Goal: Information Seeking & Learning: Check status

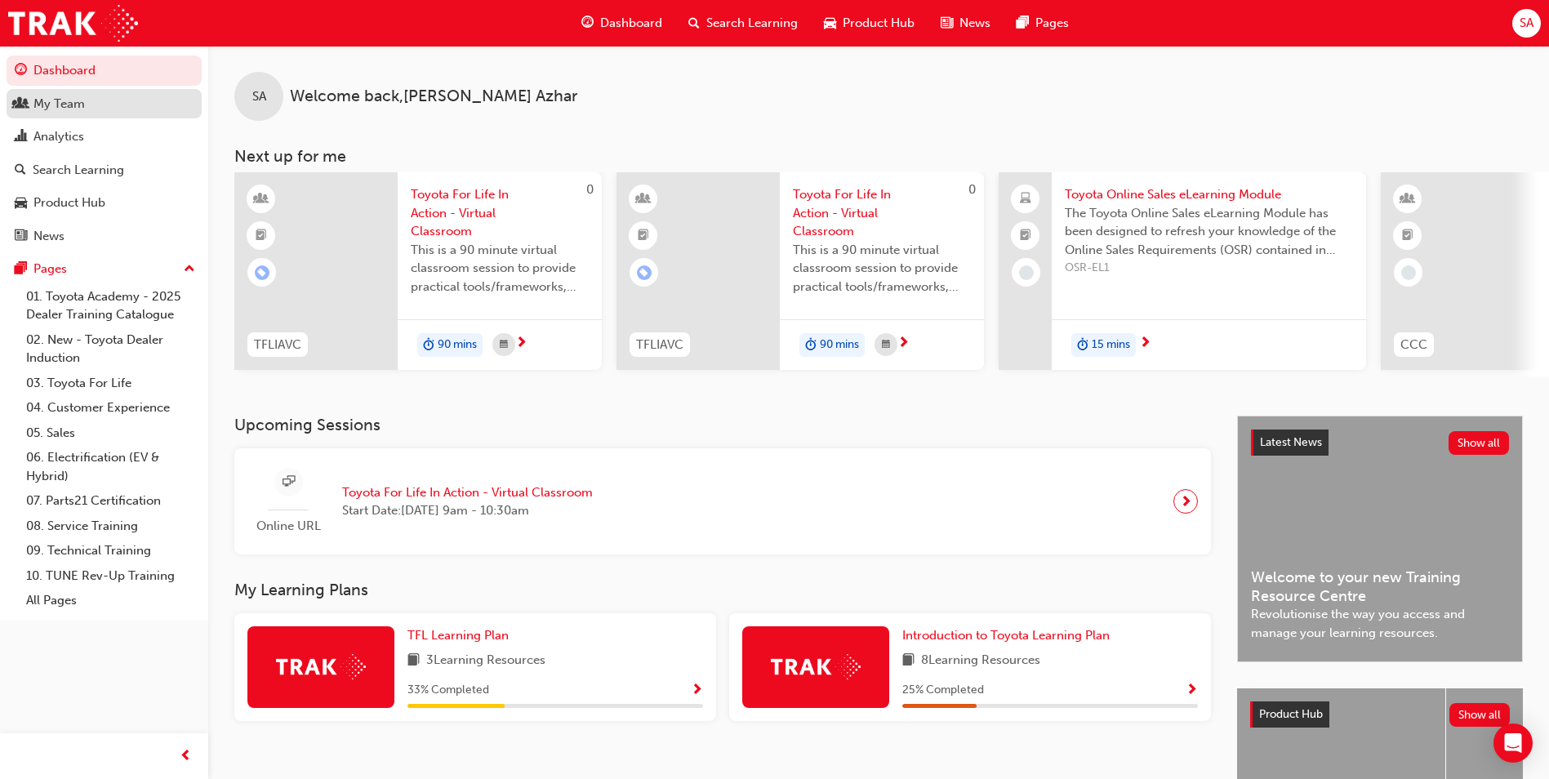
click at [120, 113] on div "My Team" at bounding box center [104, 104] width 179 height 20
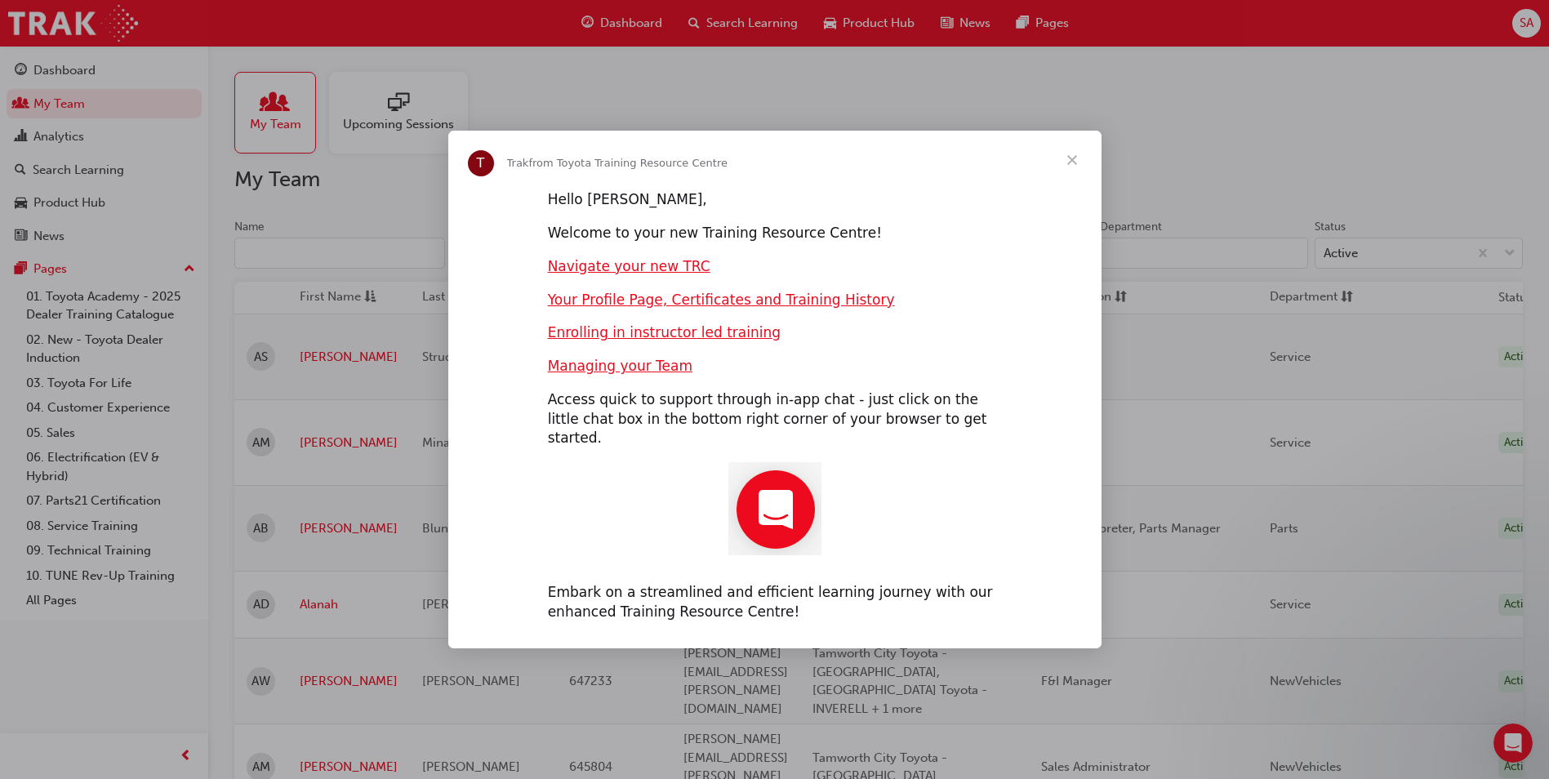
click at [1068, 174] on span "Close" at bounding box center [1071, 160] width 59 height 59
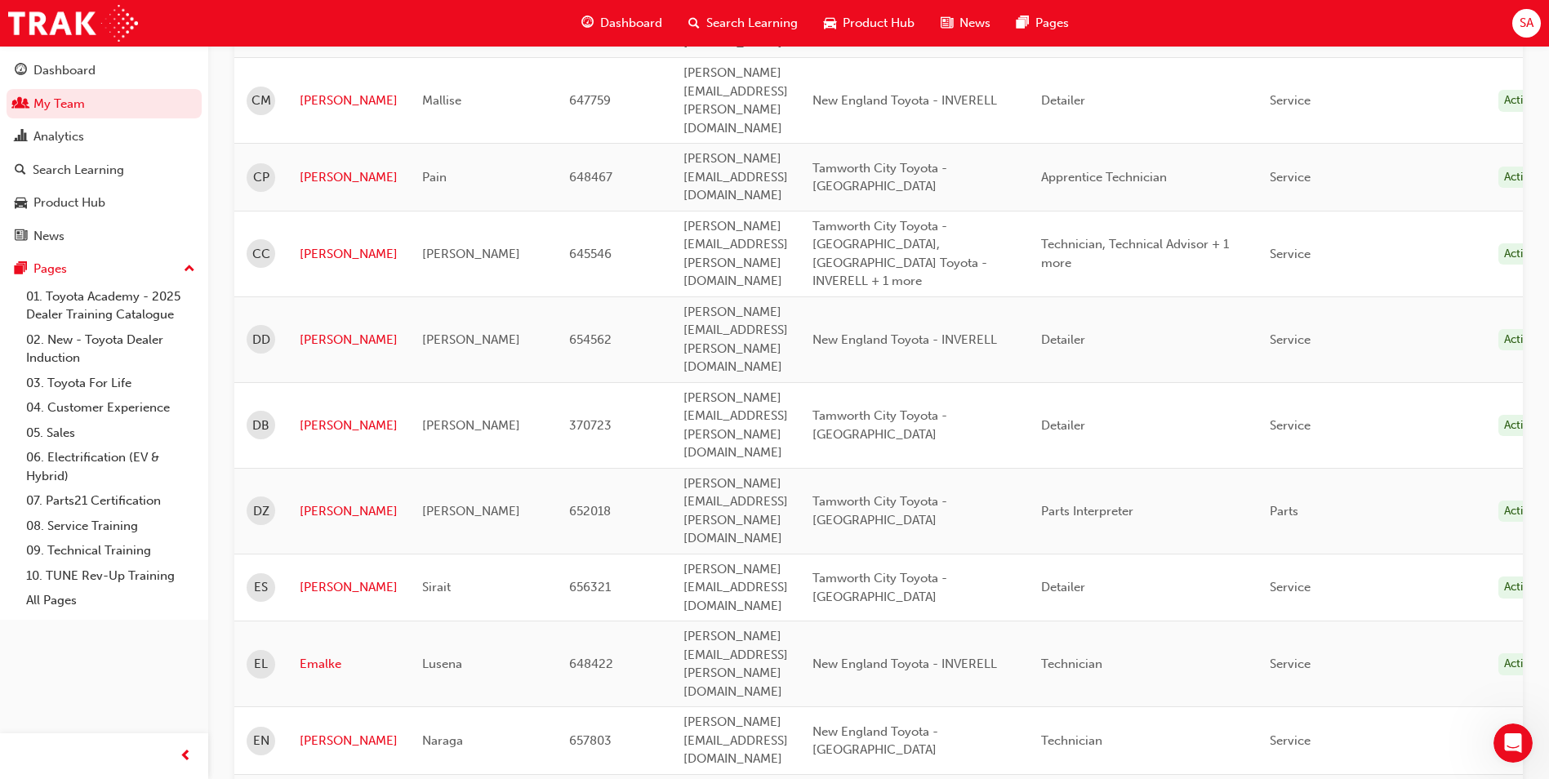
scroll to position [2041, 0]
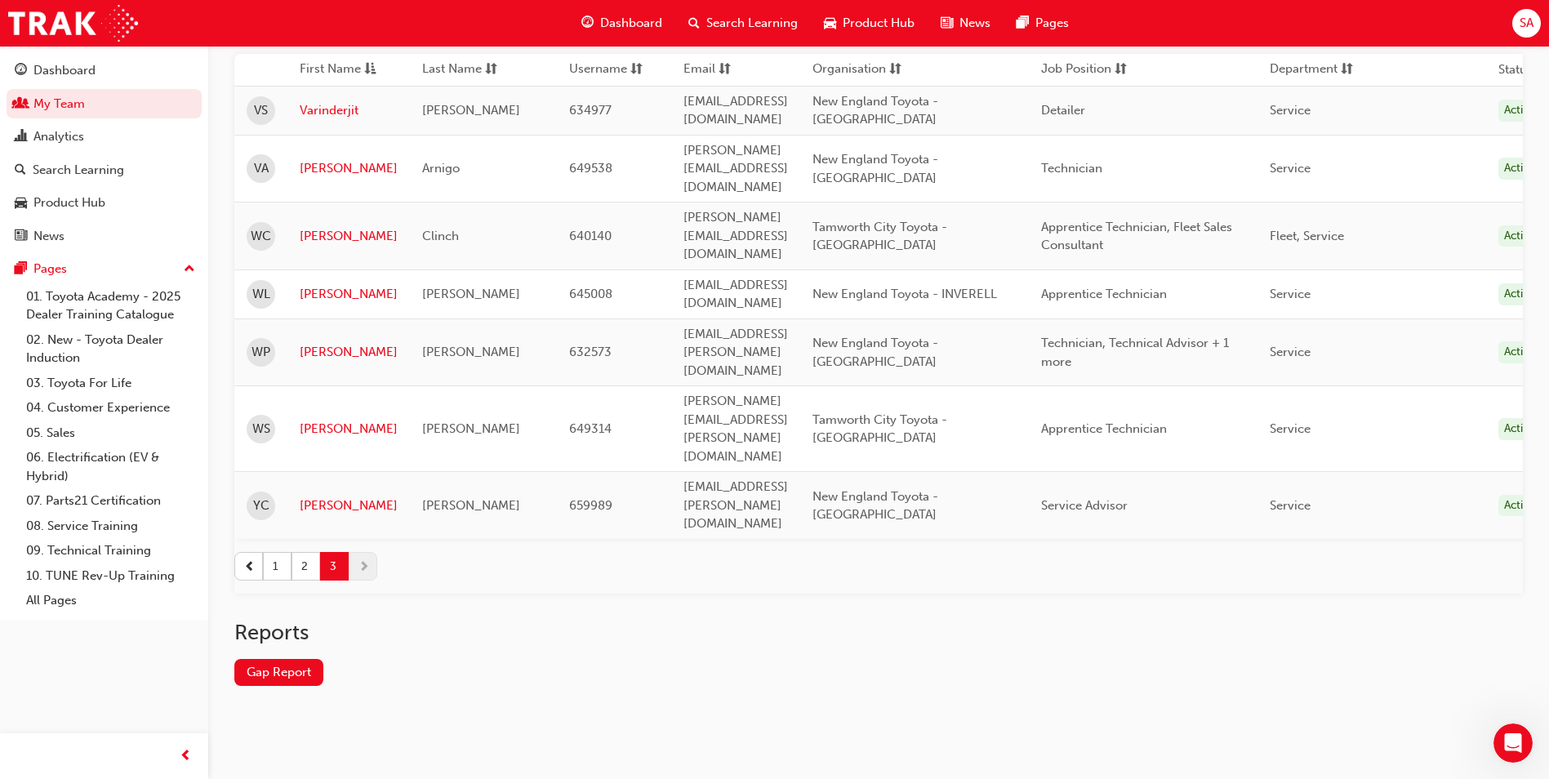
scroll to position [97, 0]
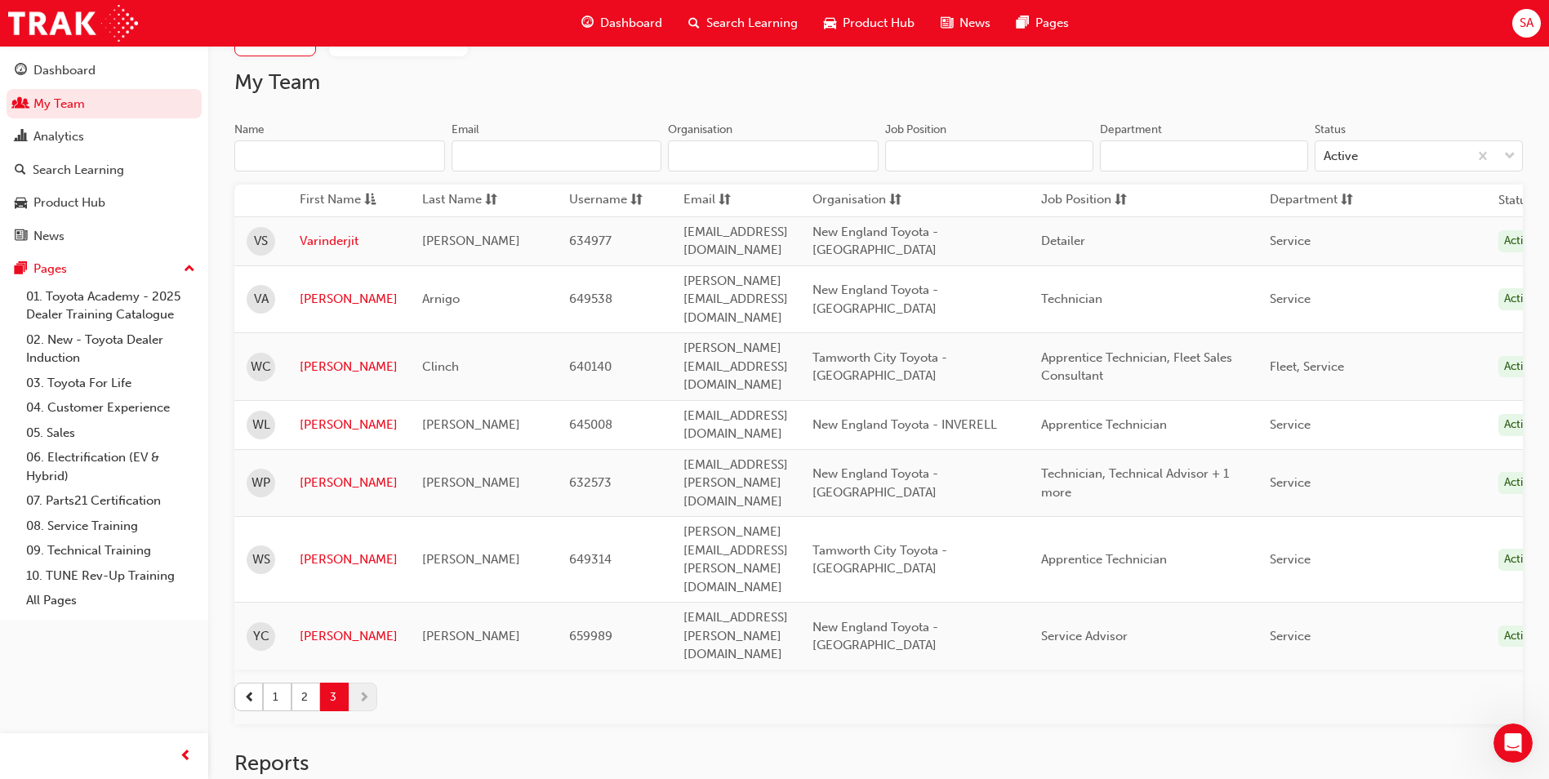
click at [184, 274] on span "up-icon" at bounding box center [189, 269] width 11 height 21
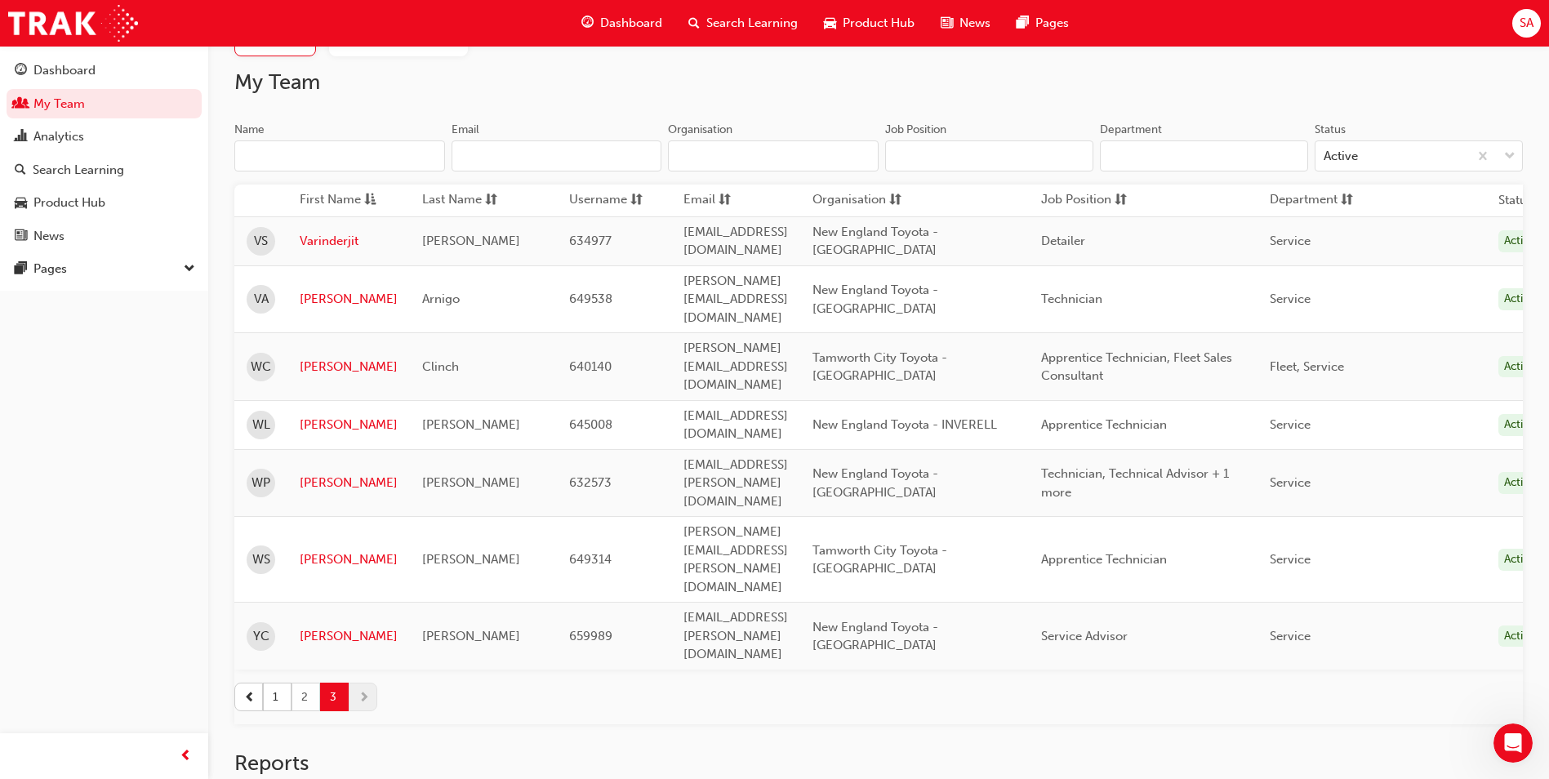
click at [303, 682] on button "2" at bounding box center [305, 696] width 29 height 29
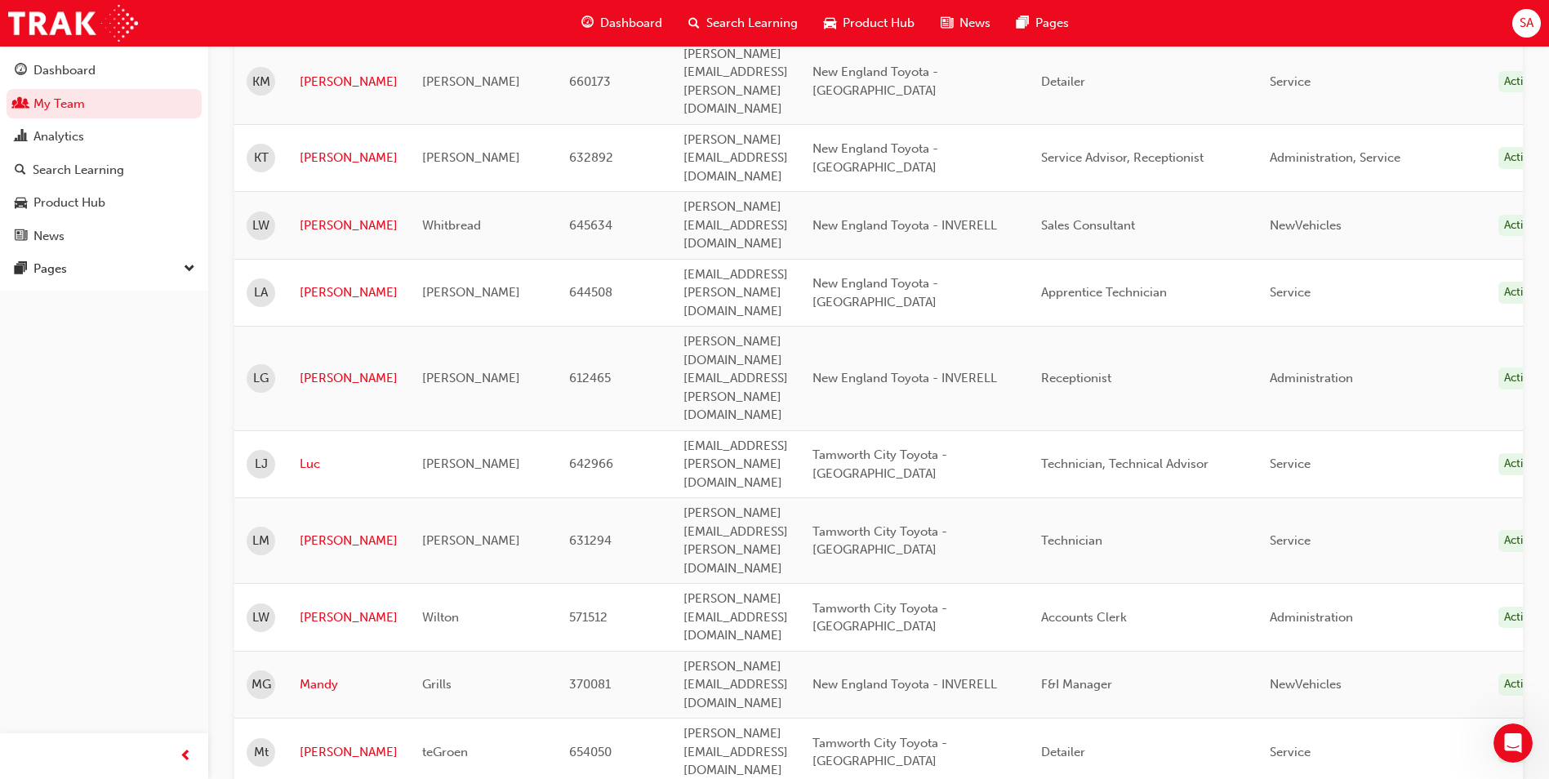
scroll to position [832, 0]
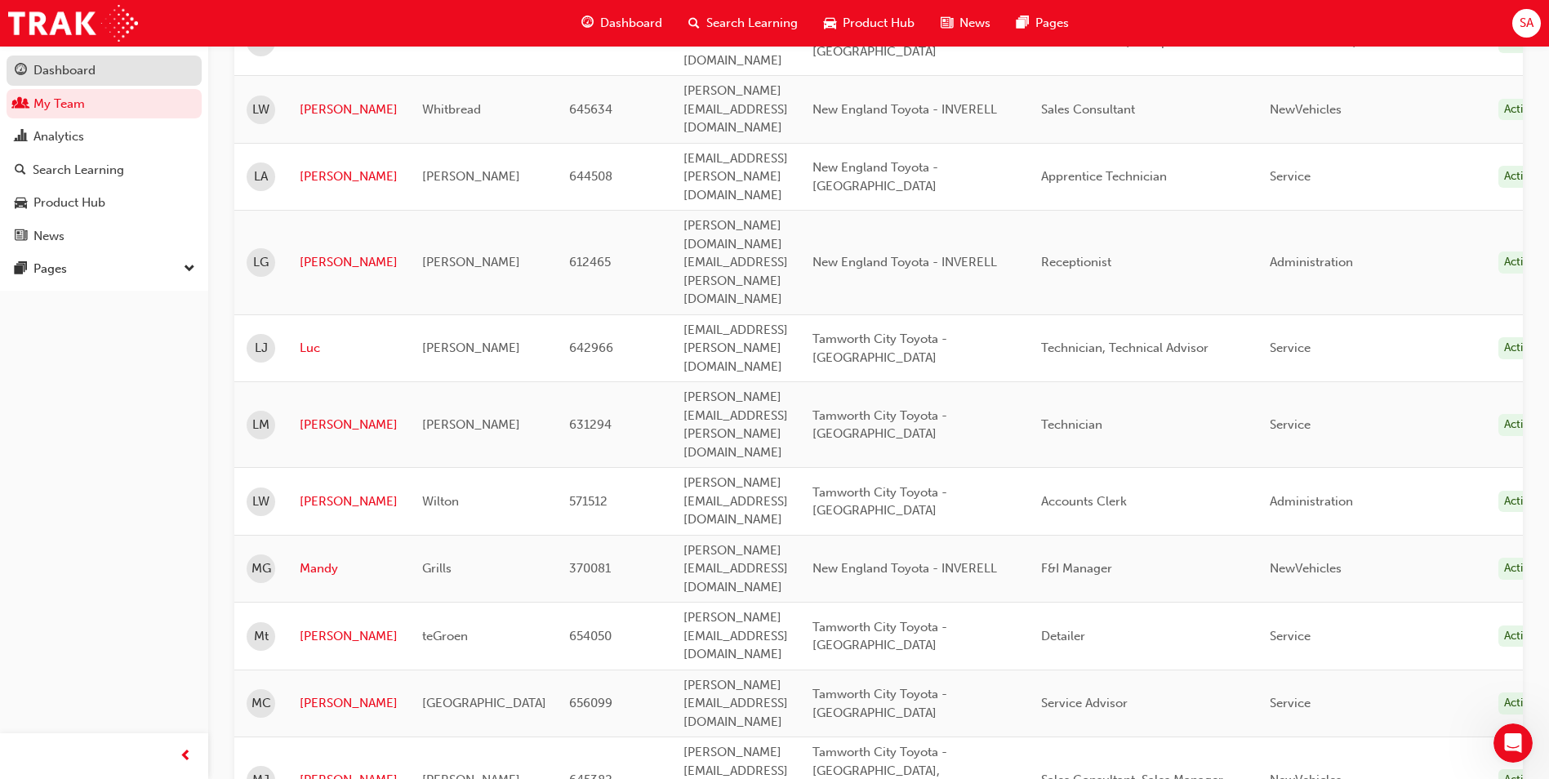
click at [69, 76] on div "Dashboard" at bounding box center [64, 70] width 62 height 19
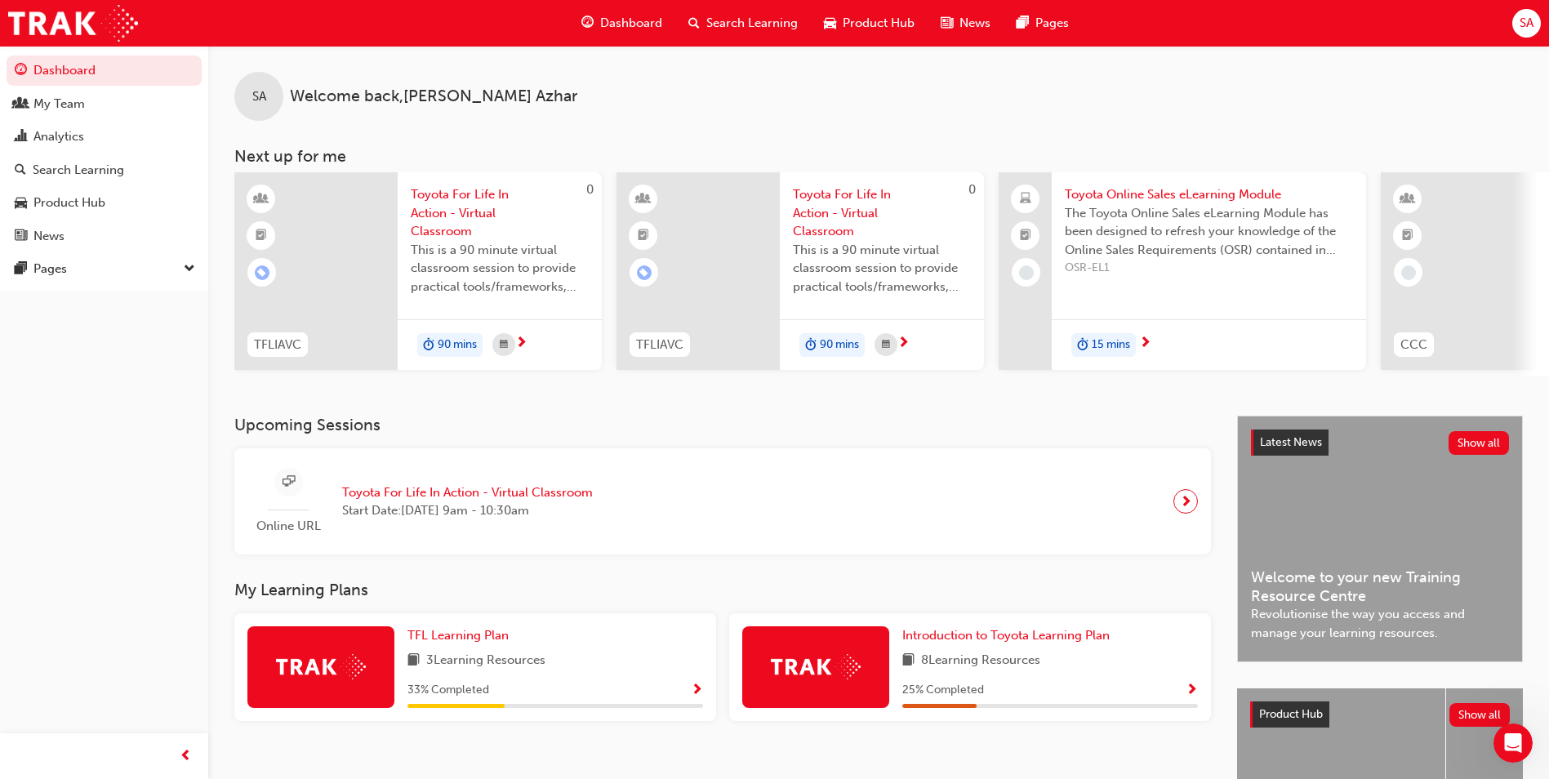
click at [704, 507] on div "Online URL Toyota For Life In Action - Virtual Classroom Start Date: [DATE] 9am…" at bounding box center [722, 501] width 950 height 81
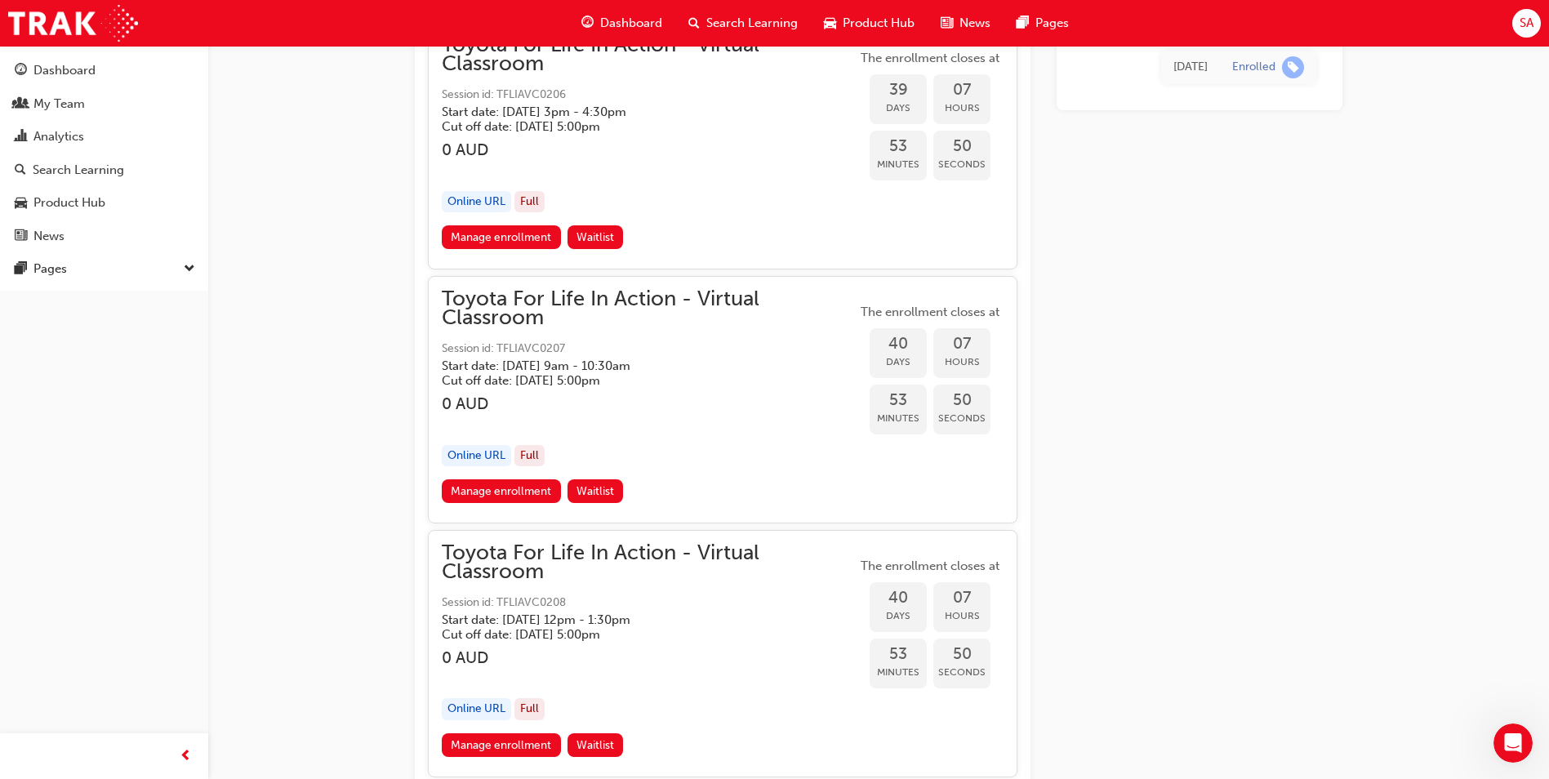
scroll to position [12435, 0]
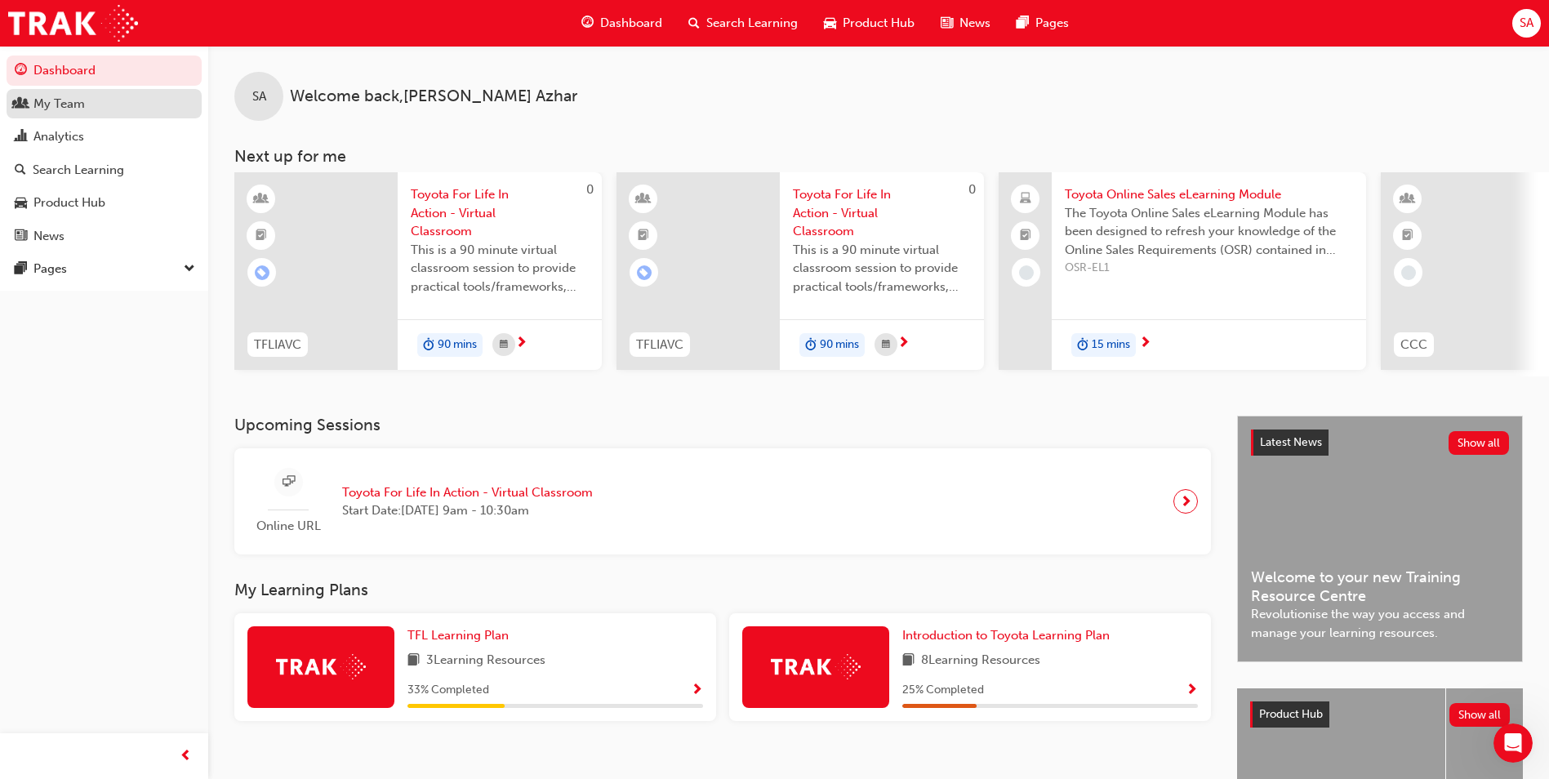
click at [87, 110] on div "My Team" at bounding box center [104, 104] width 179 height 20
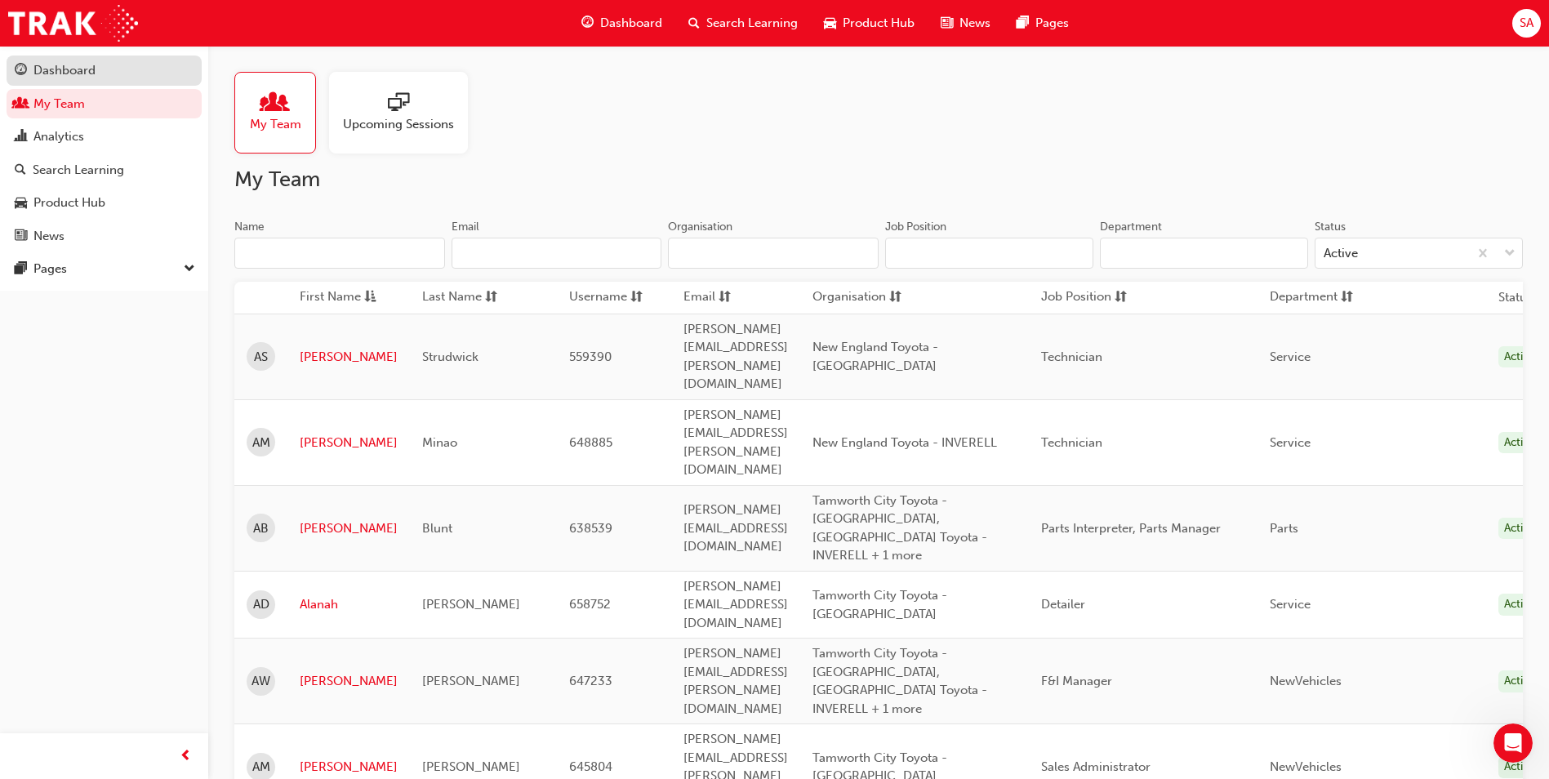
click at [47, 73] on div "Dashboard" at bounding box center [64, 70] width 62 height 19
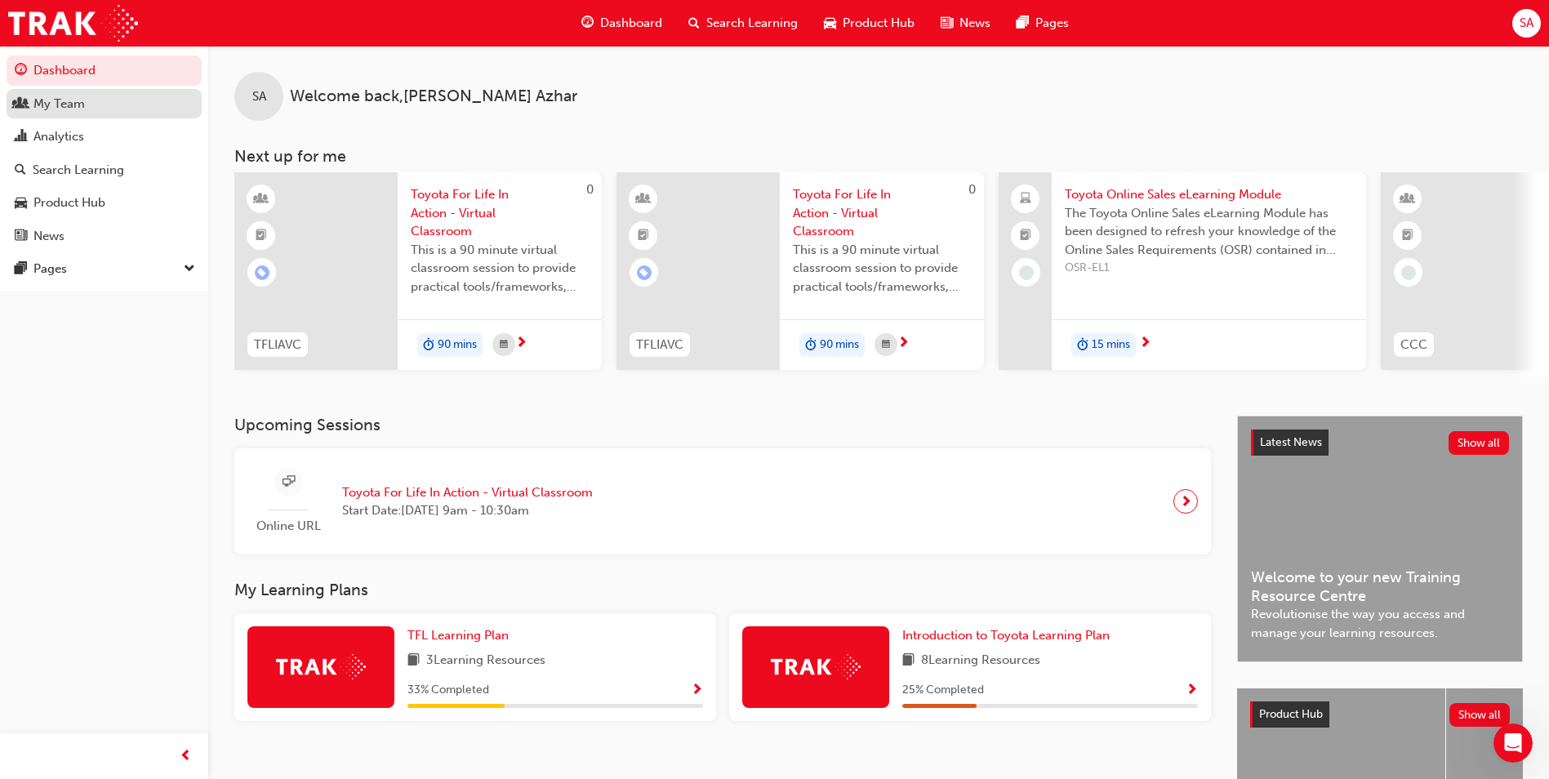
click at [56, 109] on div "My Team" at bounding box center [58, 104] width 51 height 19
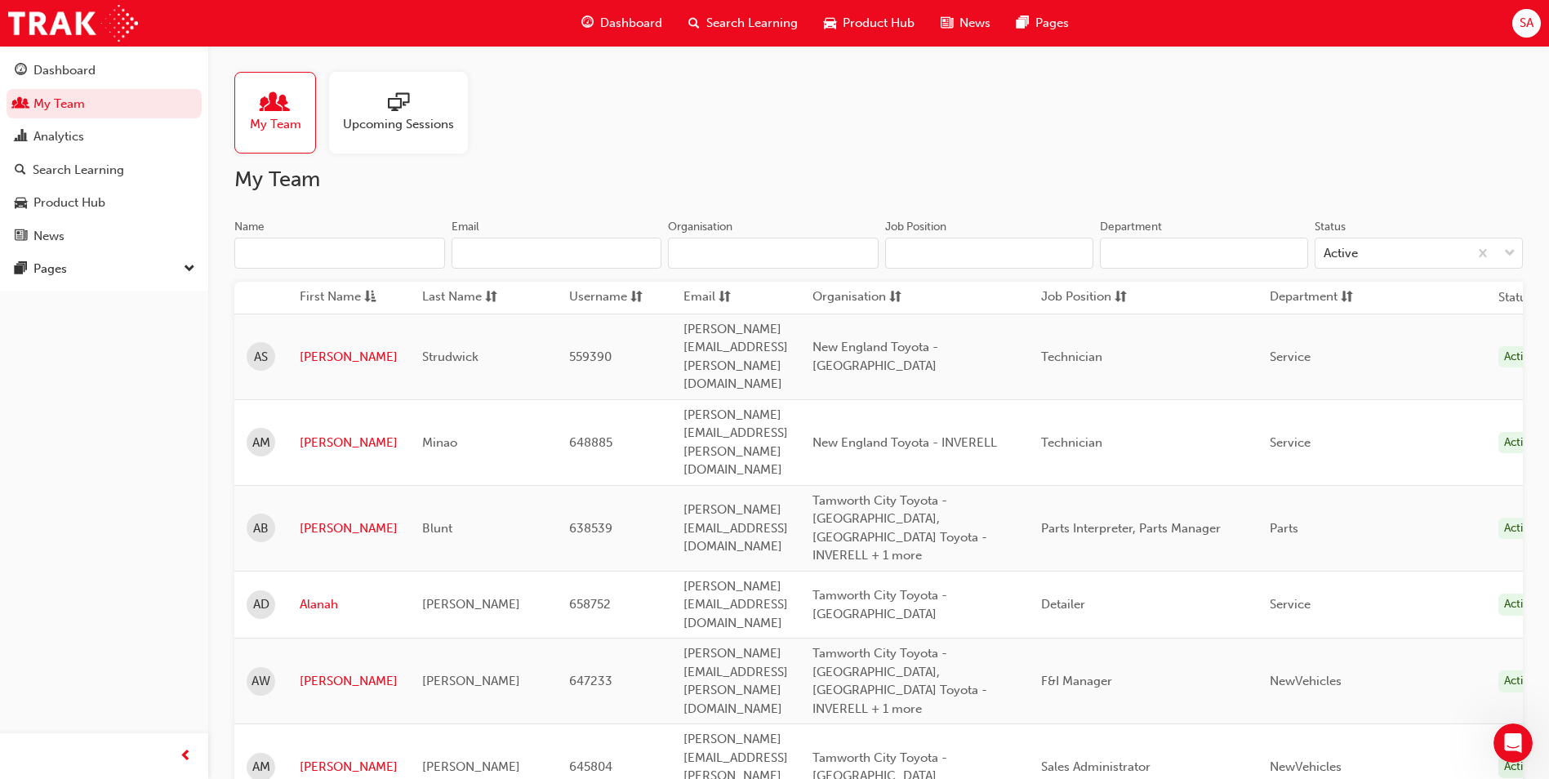
click at [395, 139] on div "Upcoming Sessions" at bounding box center [398, 113] width 139 height 82
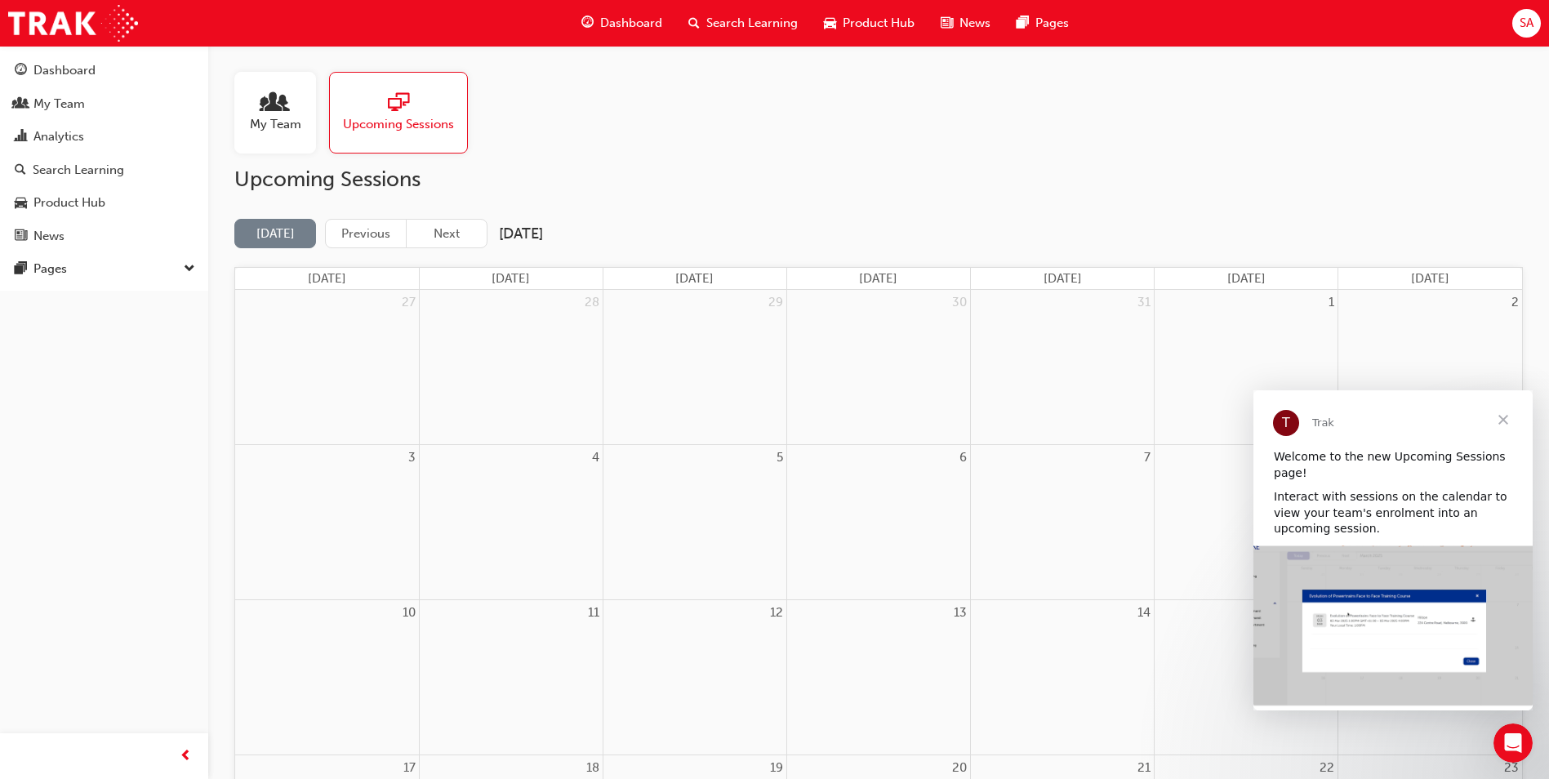
click at [1504, 421] on span "Close" at bounding box center [1502, 419] width 59 height 59
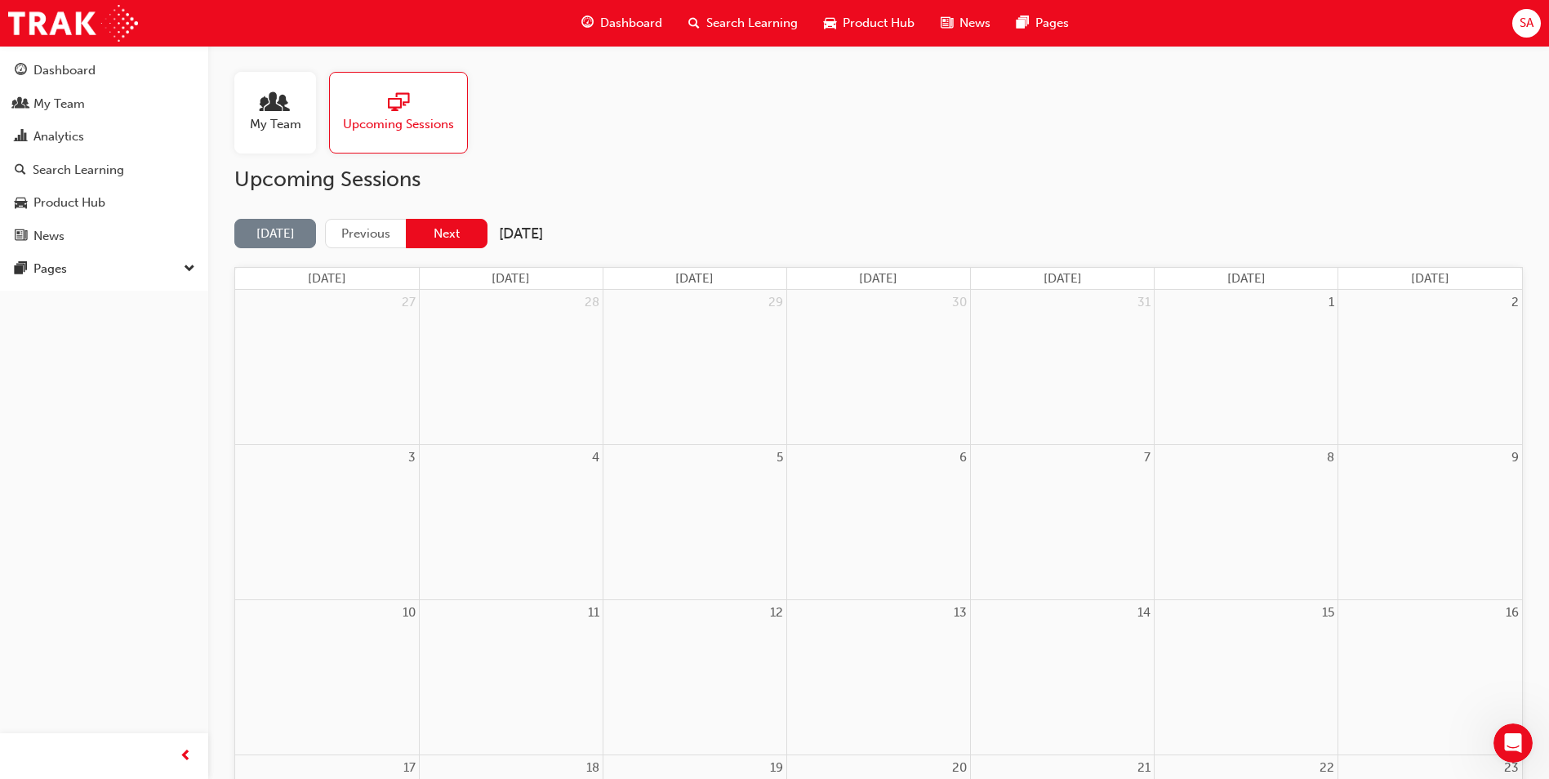
click at [431, 229] on button "Next" at bounding box center [447, 234] width 82 height 30
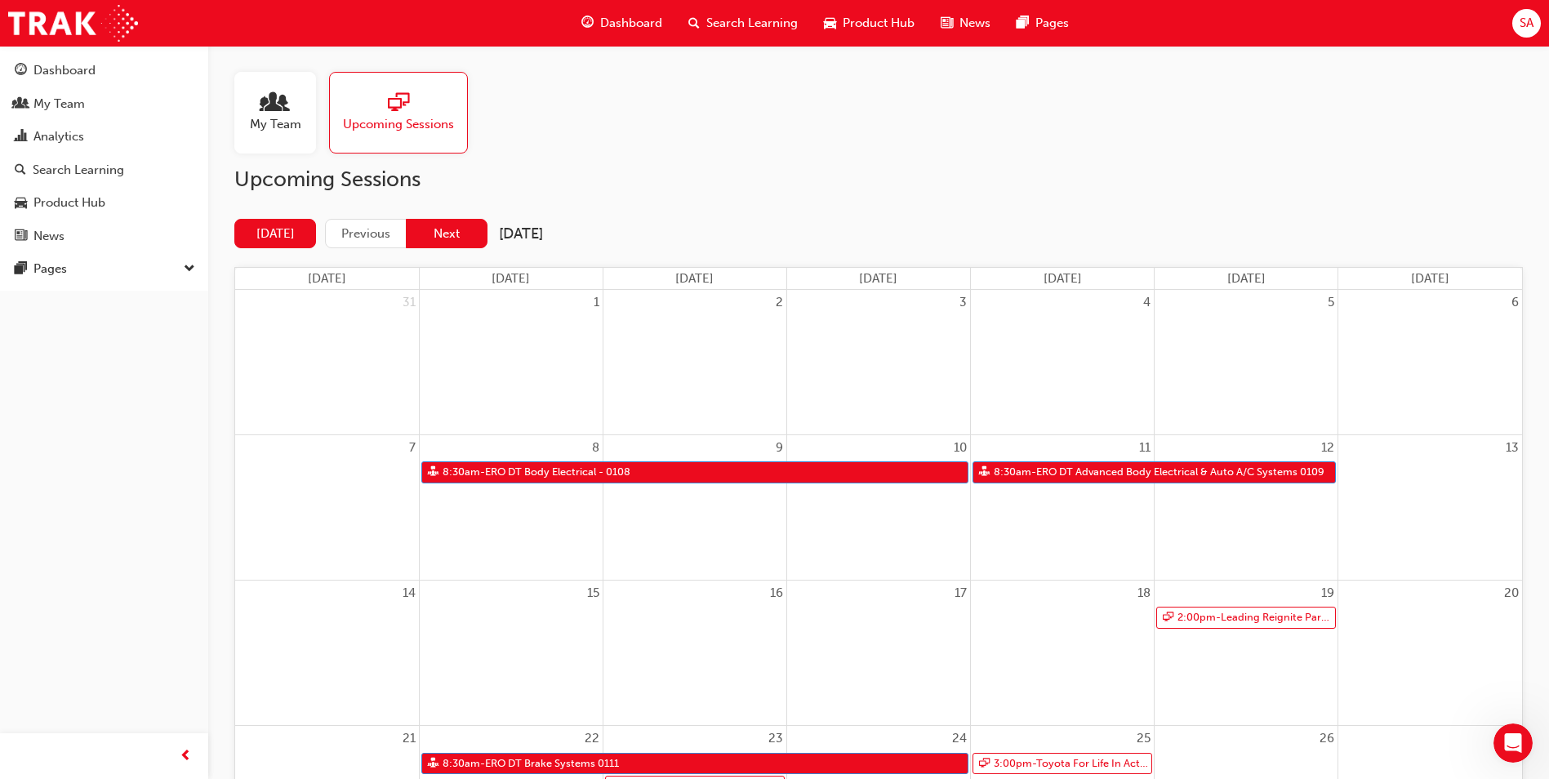
click at [462, 240] on button "Next" at bounding box center [447, 234] width 82 height 30
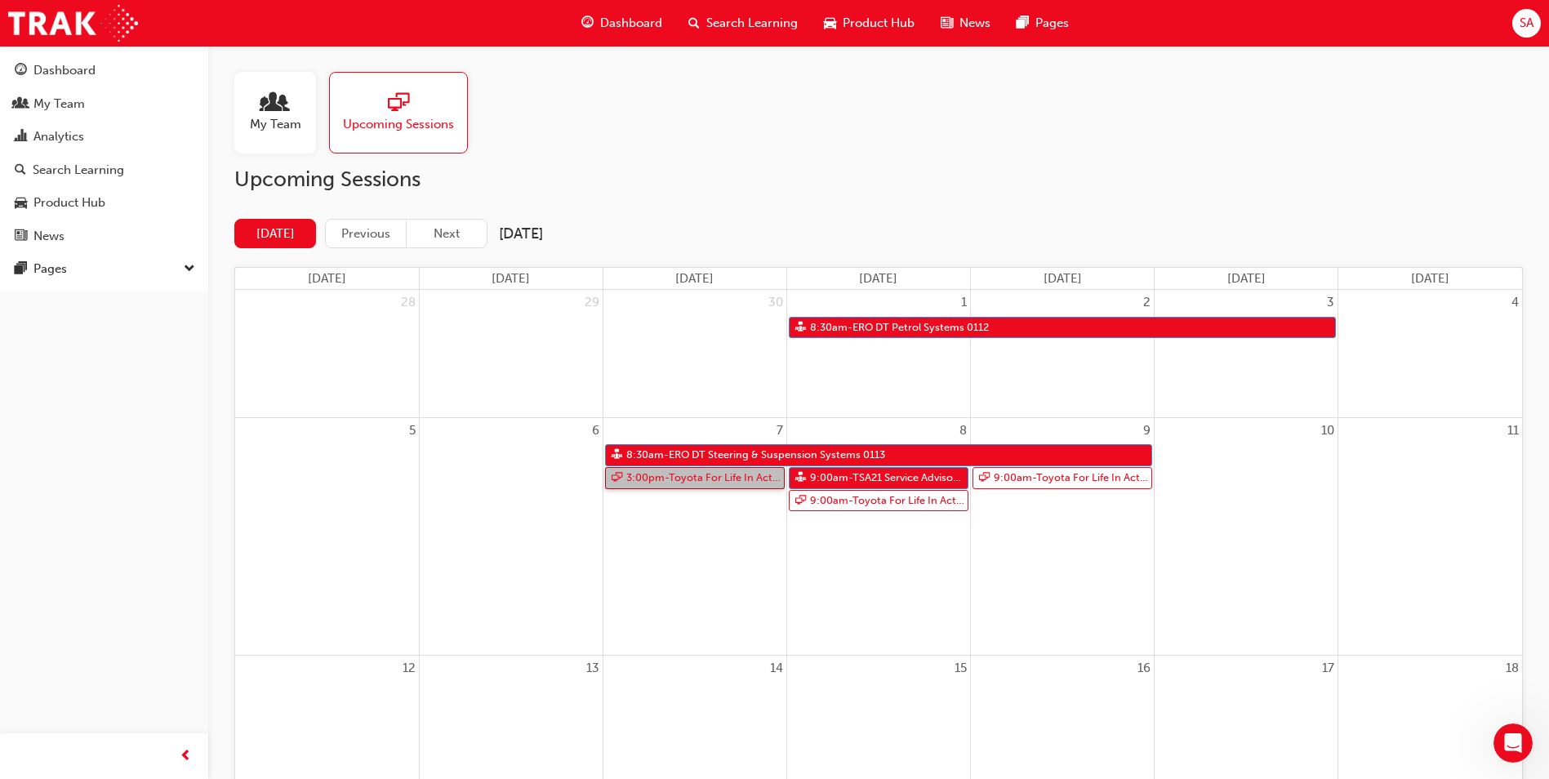
click at [655, 481] on link "3:00pm - Toyota For Life In Action - Virtual Classroom" at bounding box center [695, 478] width 180 height 22
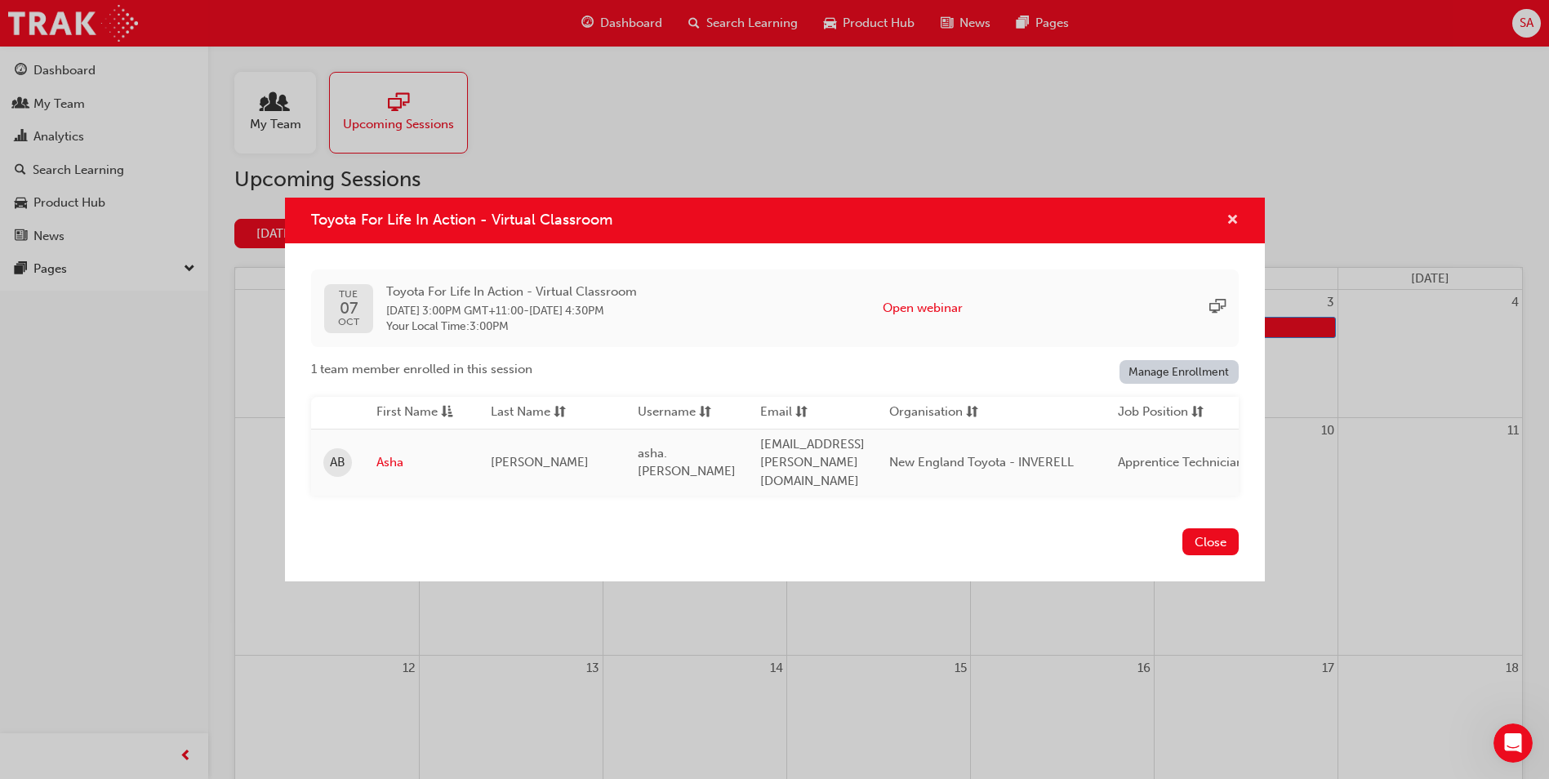
click at [1233, 224] on span "cross-icon" at bounding box center [1232, 221] width 12 height 15
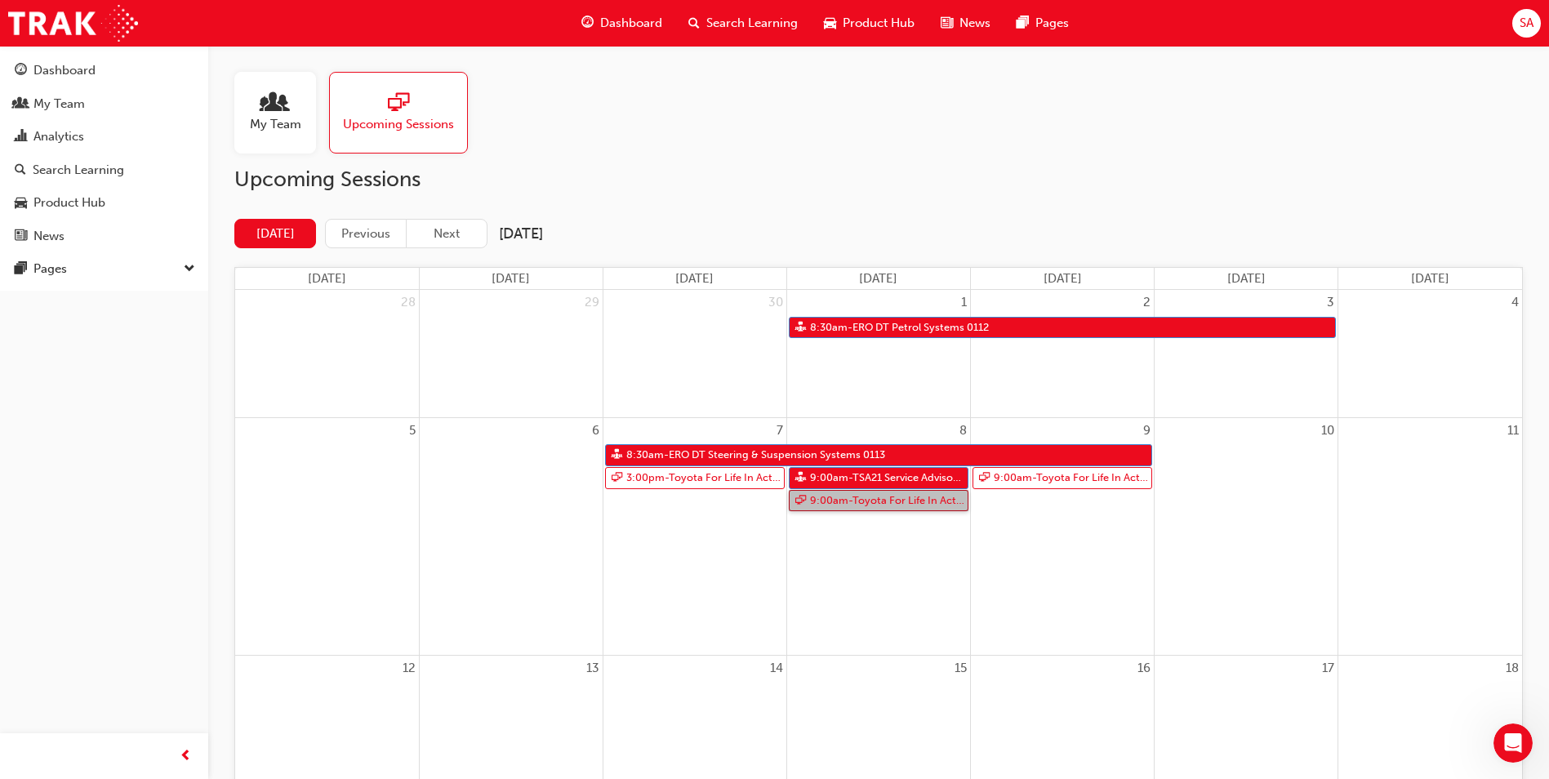
click at [937, 503] on link "9:00am - Toyota For Life In Action - Virtual Classroom" at bounding box center [879, 501] width 180 height 22
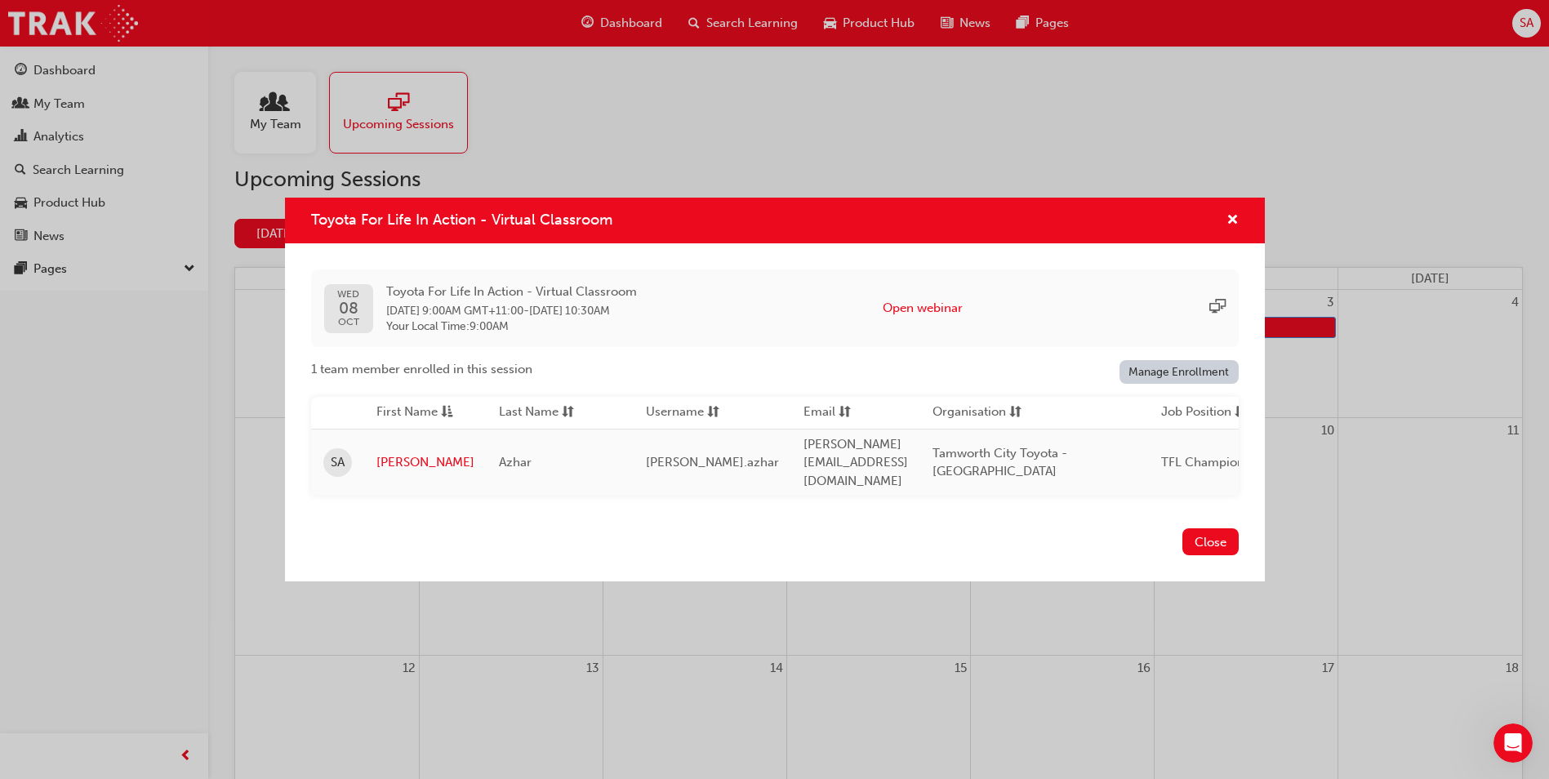
click at [1220, 226] on div "Toyota For Life In Action - Virtual Classroom" at bounding box center [1225, 221] width 25 height 20
click at [1228, 226] on div "Toyota For Life In Action - Virtual Classroom" at bounding box center [1225, 221] width 25 height 20
click at [1231, 225] on span "cross-icon" at bounding box center [1232, 221] width 12 height 15
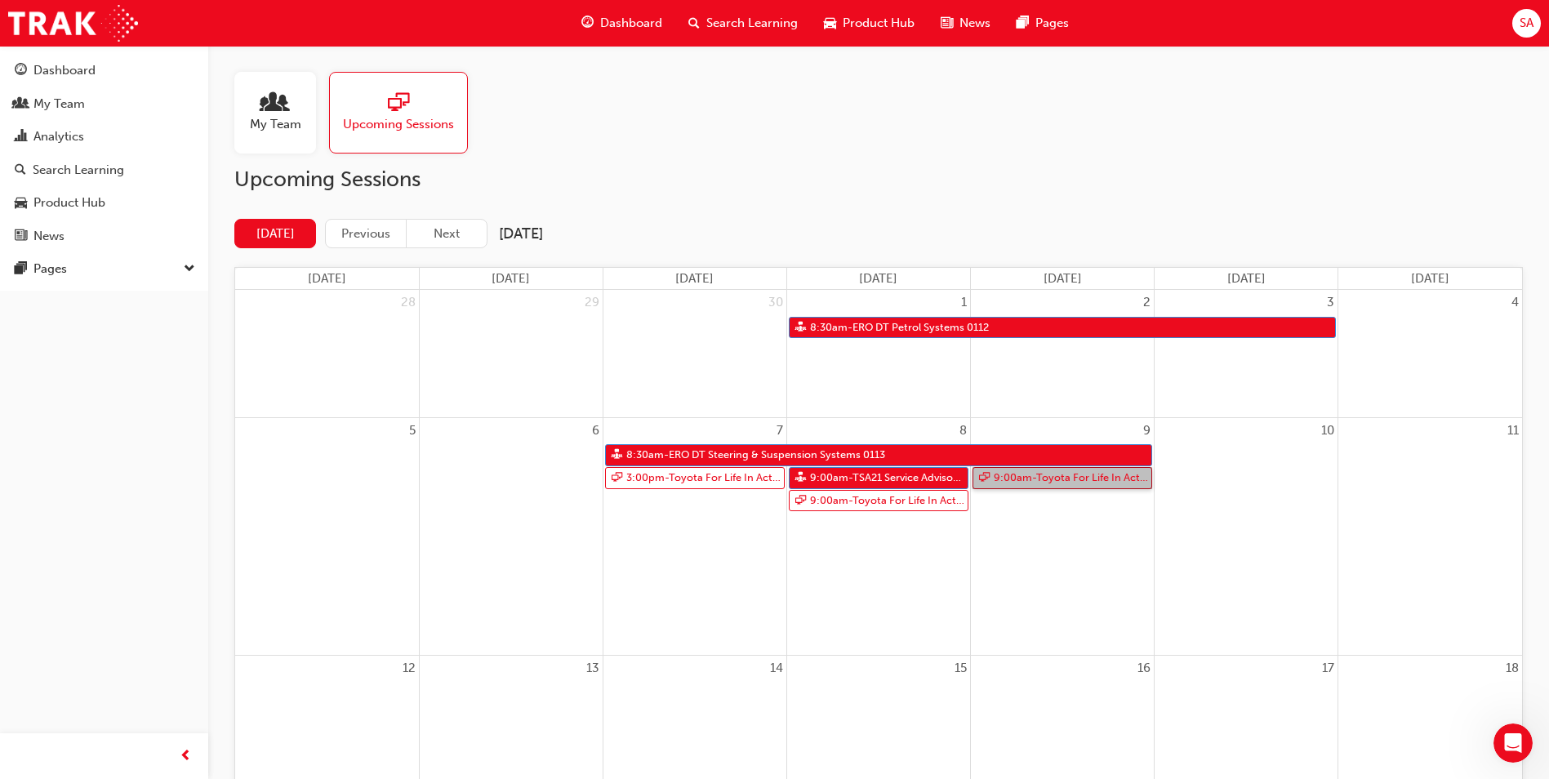
click at [1052, 484] on link "9:00am - Toyota For Life In Action - Virtual Classroom" at bounding box center [1062, 478] width 180 height 22
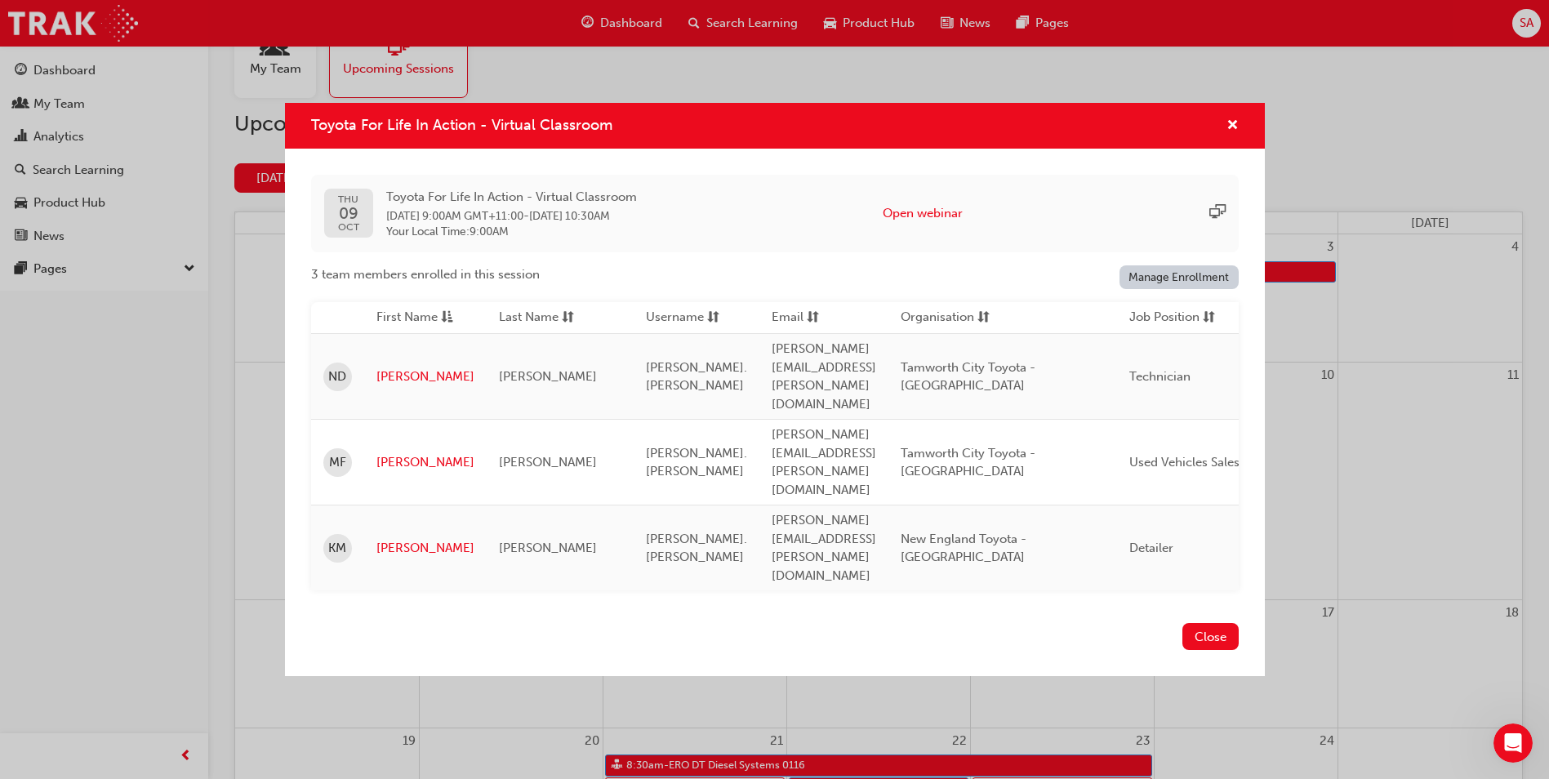
scroll to position [82, 0]
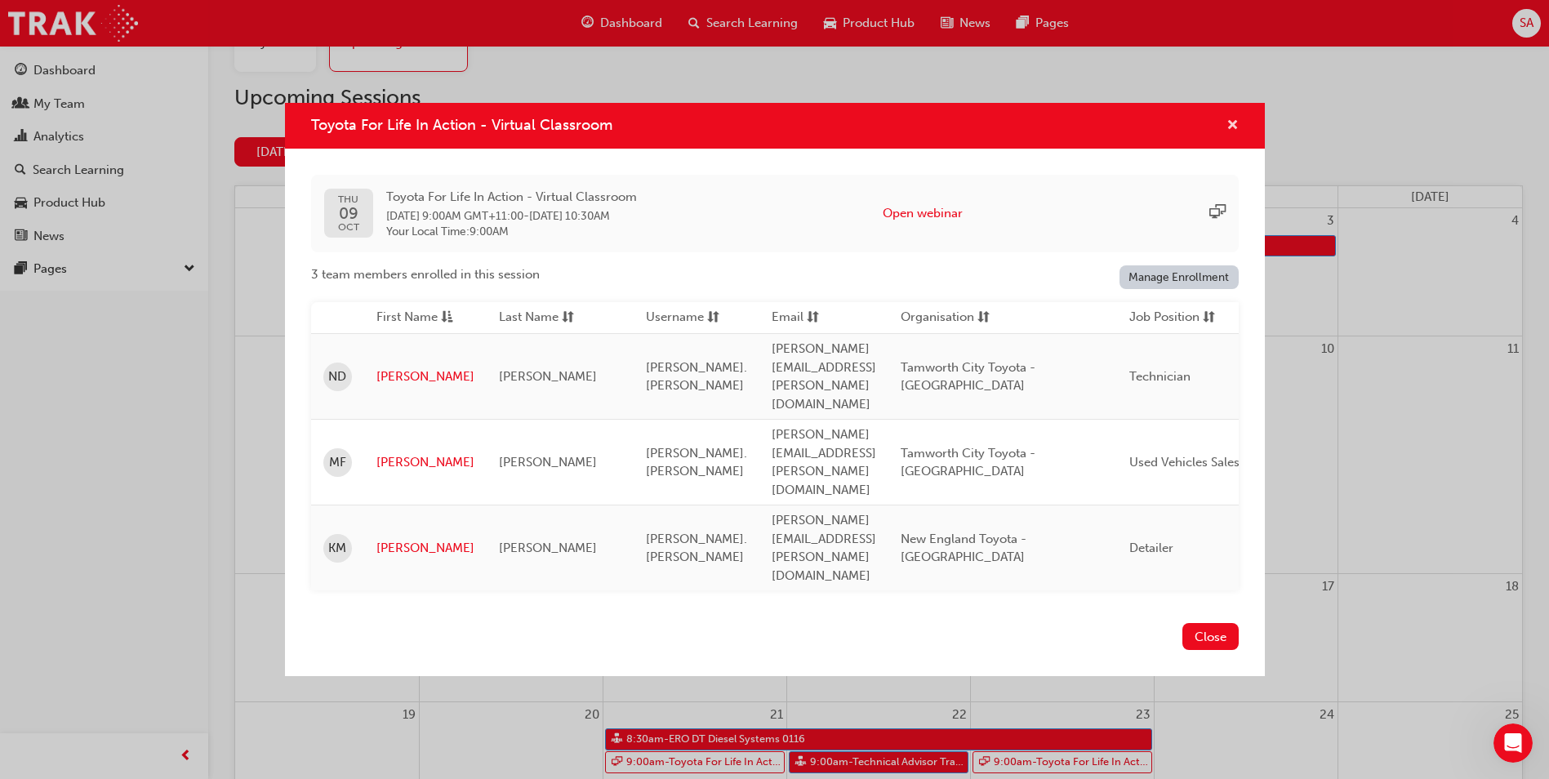
click at [1233, 134] on span "cross-icon" at bounding box center [1232, 126] width 12 height 15
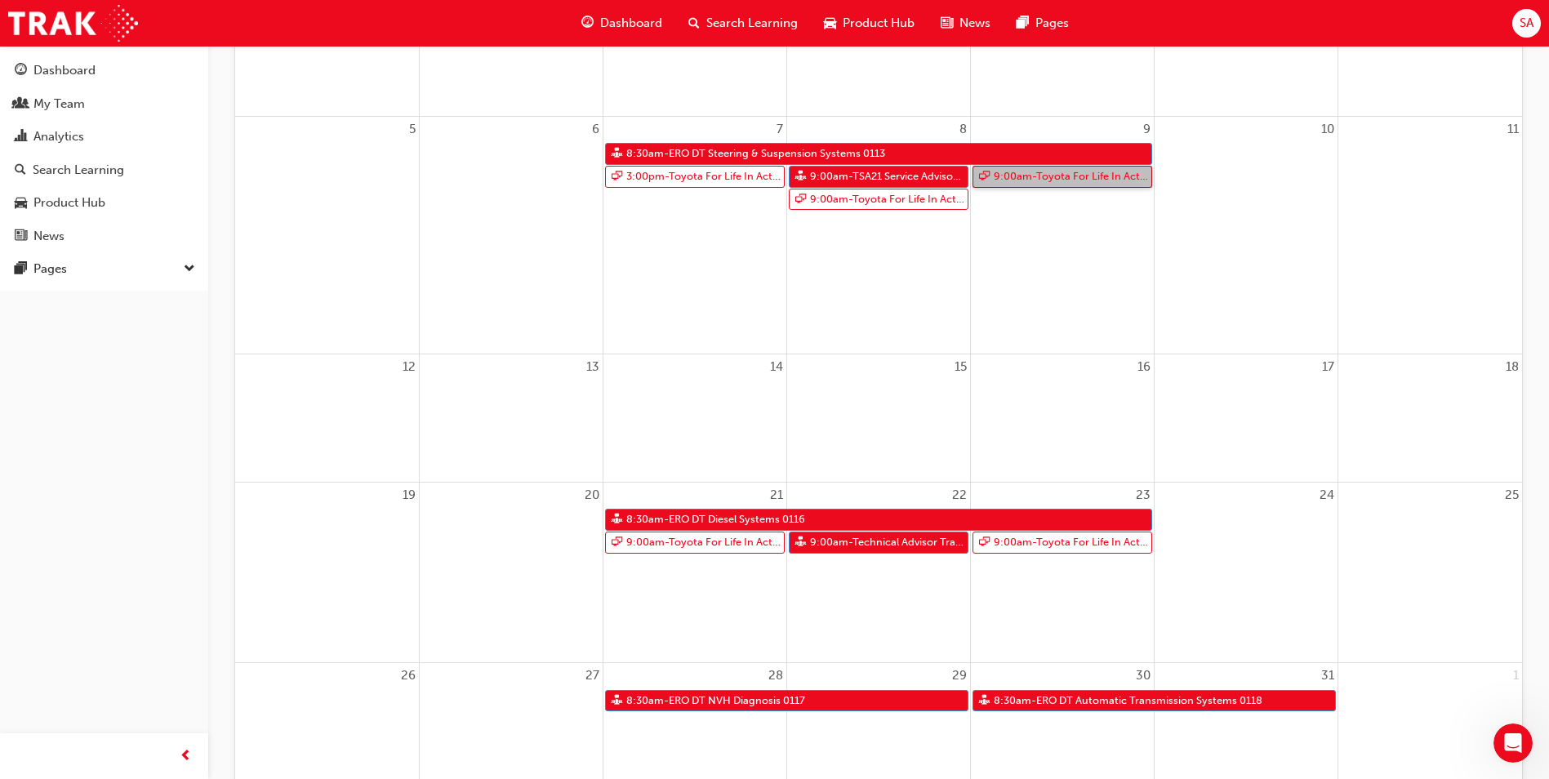
scroll to position [408, 0]
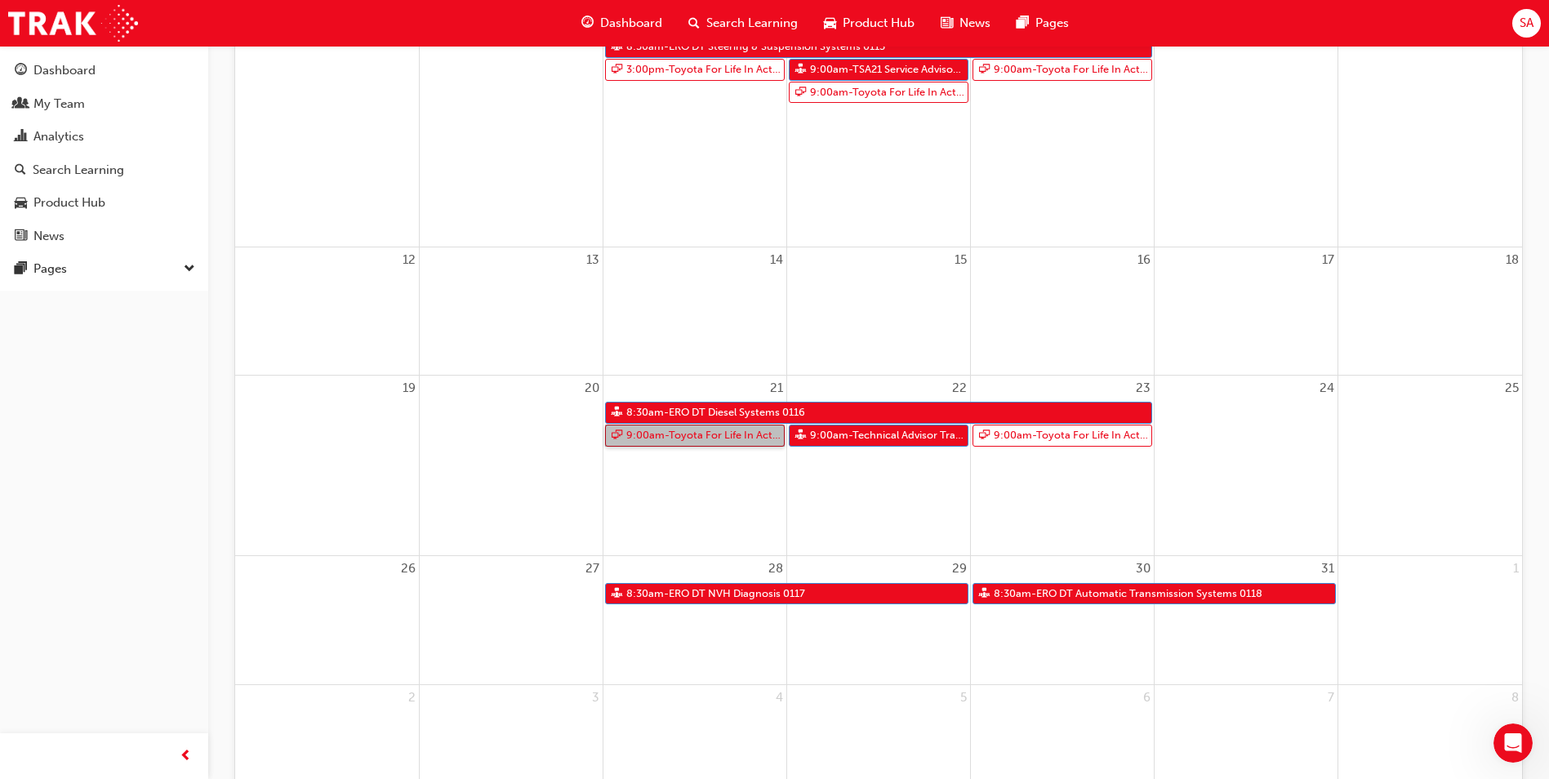
click at [753, 436] on link "9:00am - Toyota For Life In Action - Virtual Classroom" at bounding box center [695, 435] width 180 height 22
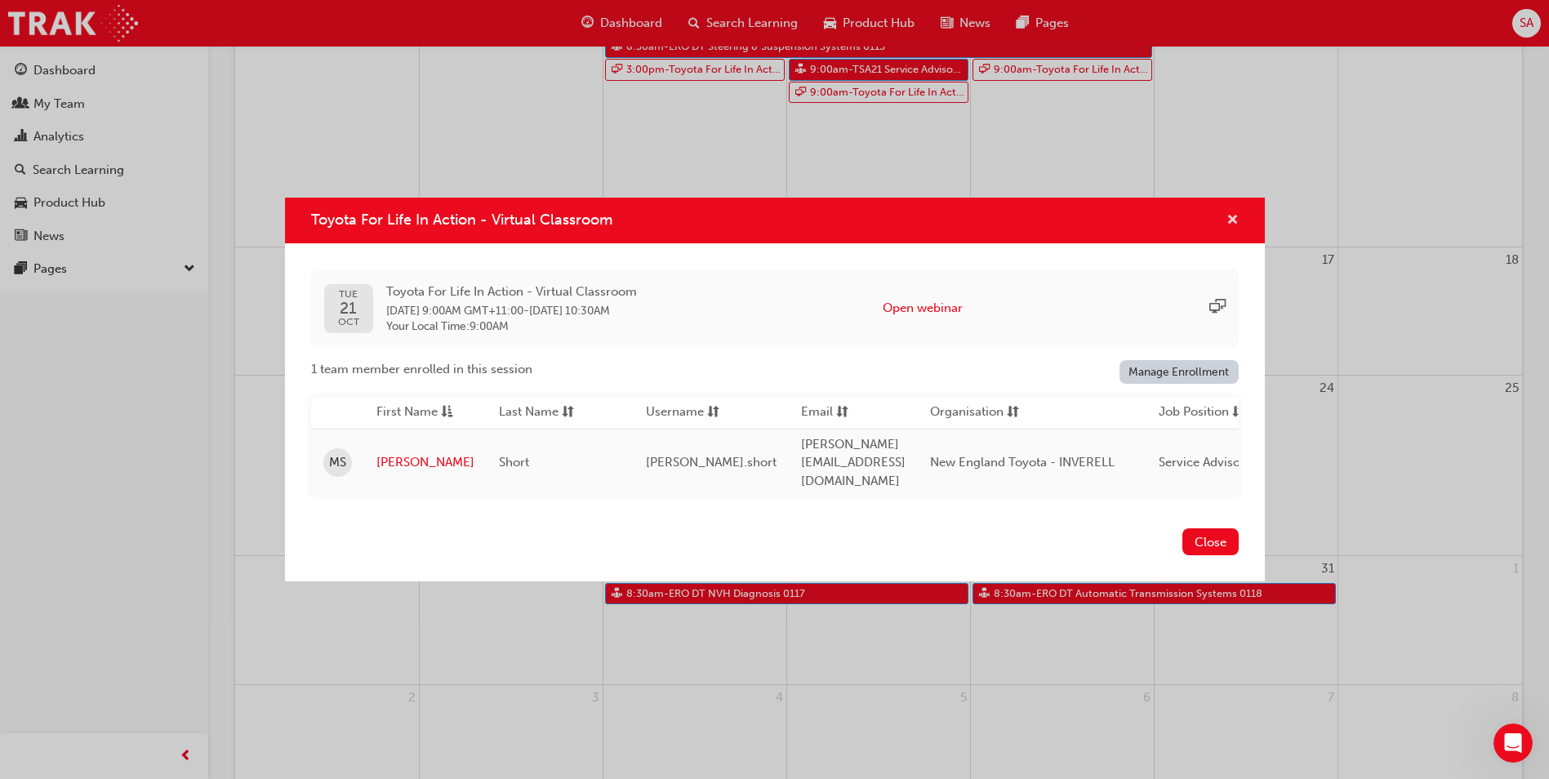
click at [1234, 227] on span "cross-icon" at bounding box center [1232, 221] width 12 height 15
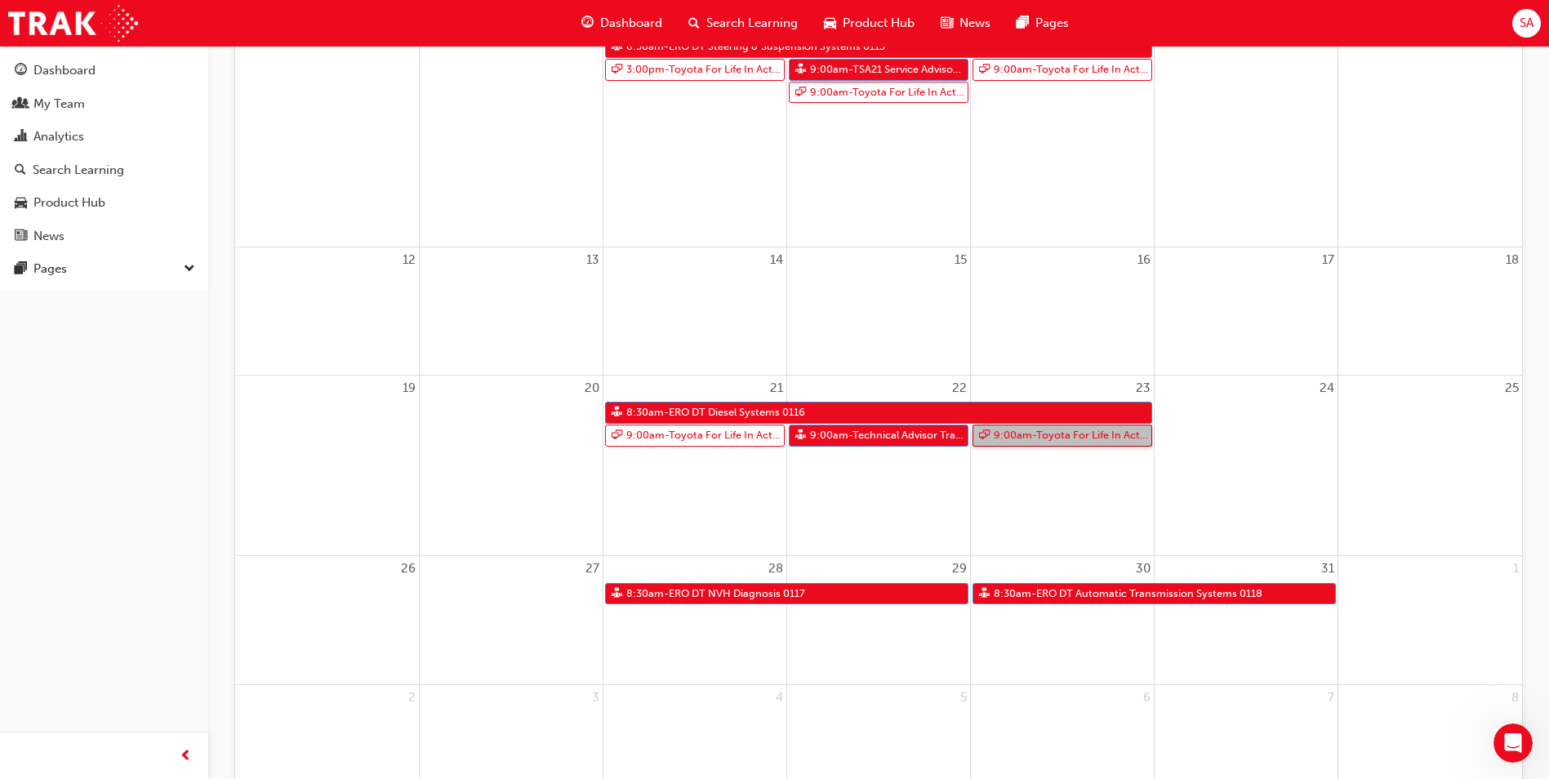
click at [1126, 438] on link "9:00am - Toyota For Life In Action - Virtual Classroom" at bounding box center [1062, 435] width 180 height 22
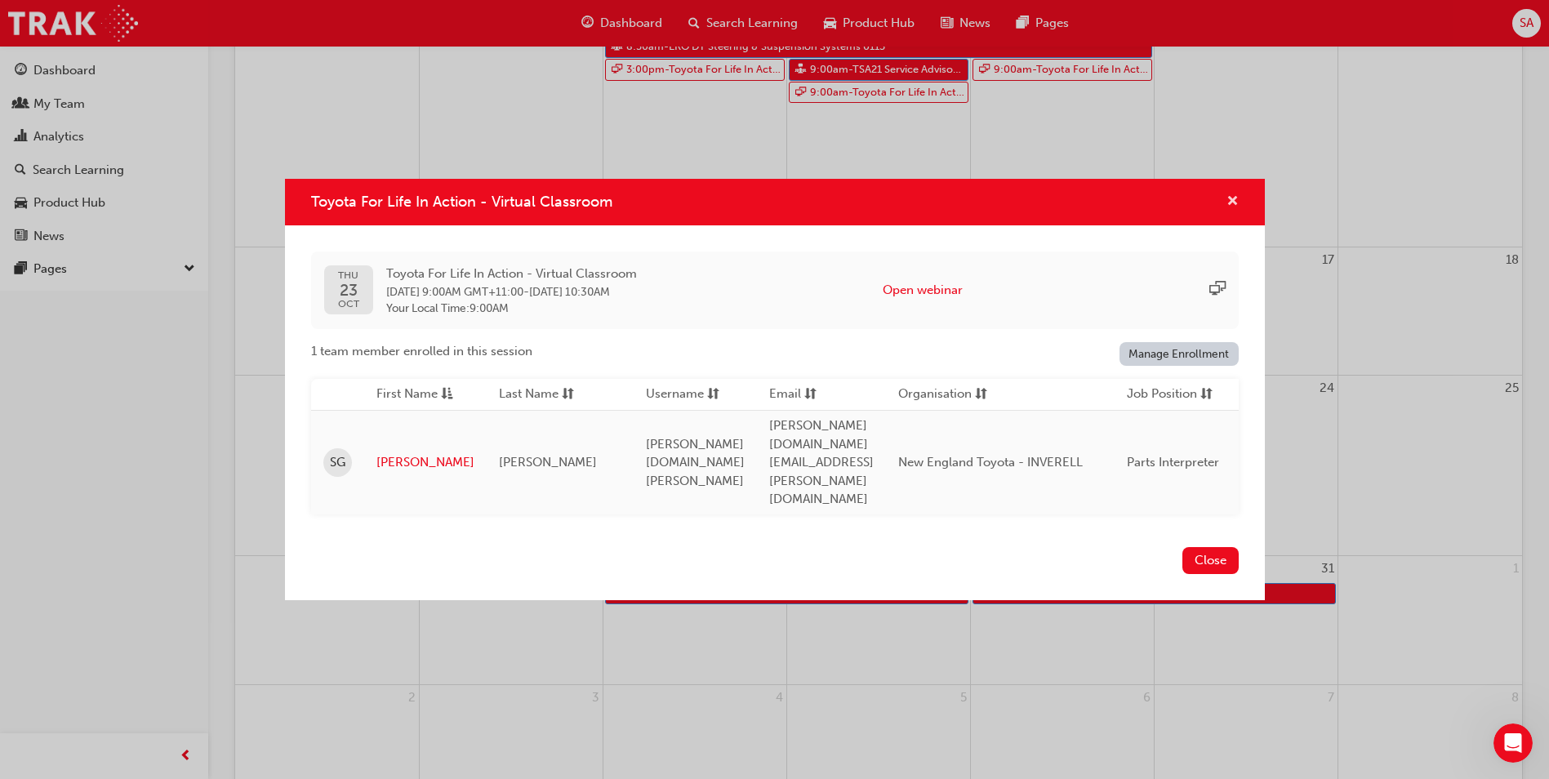
click at [1230, 210] on span "cross-icon" at bounding box center [1232, 202] width 12 height 15
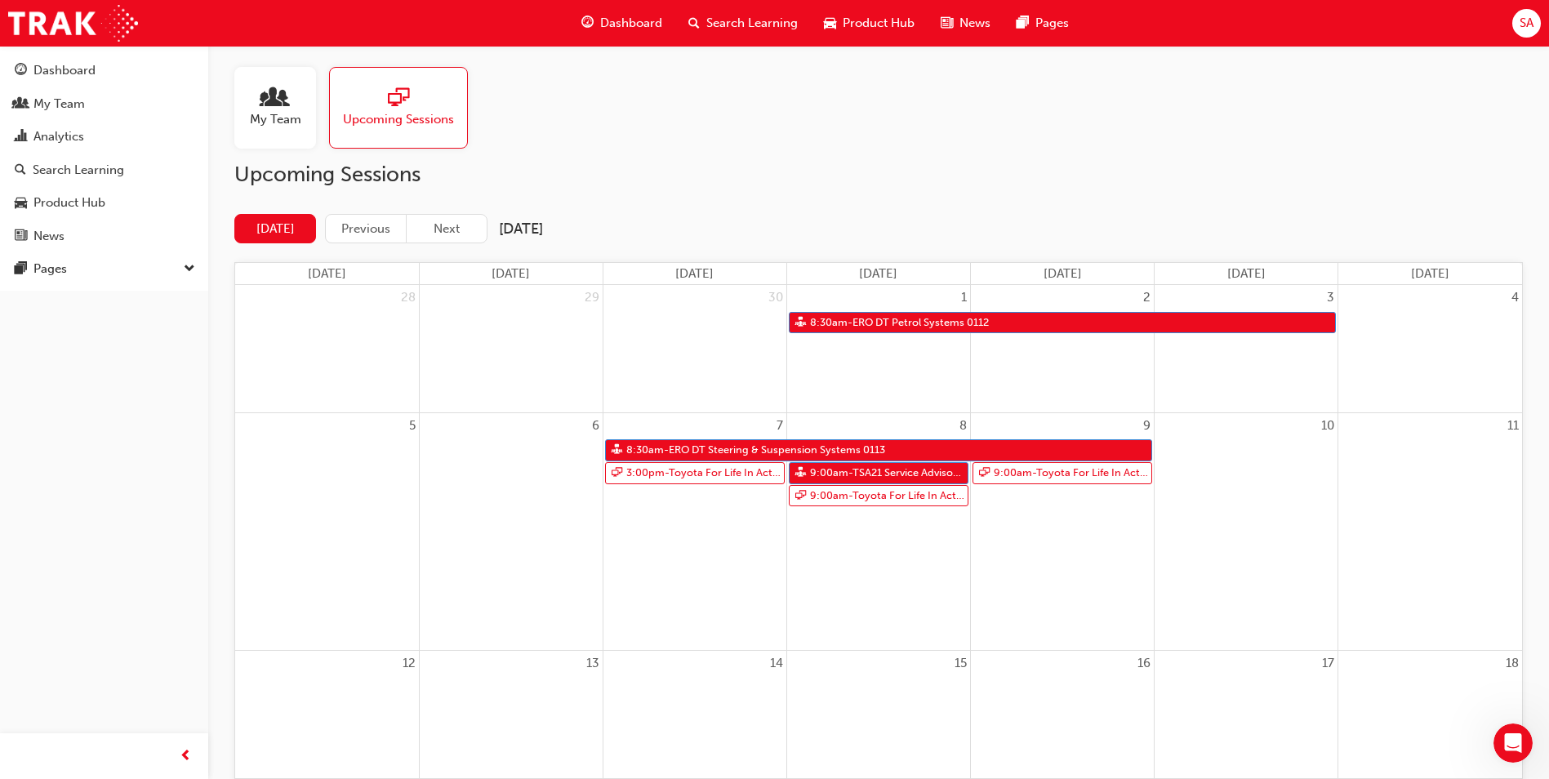
scroll to position [0, 0]
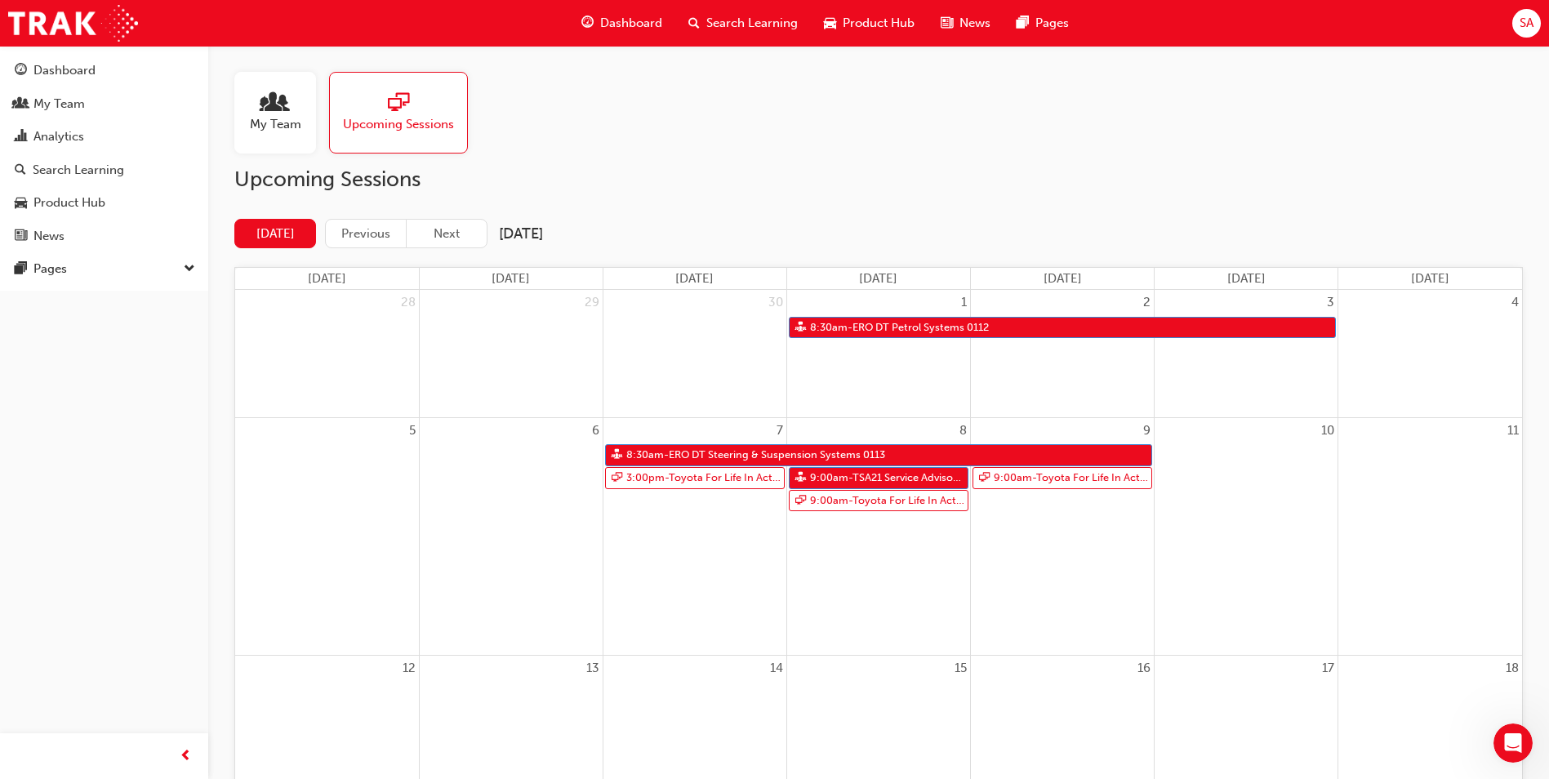
click at [253, 125] on span "My Team" at bounding box center [275, 124] width 51 height 19
